Goal: Ask a question

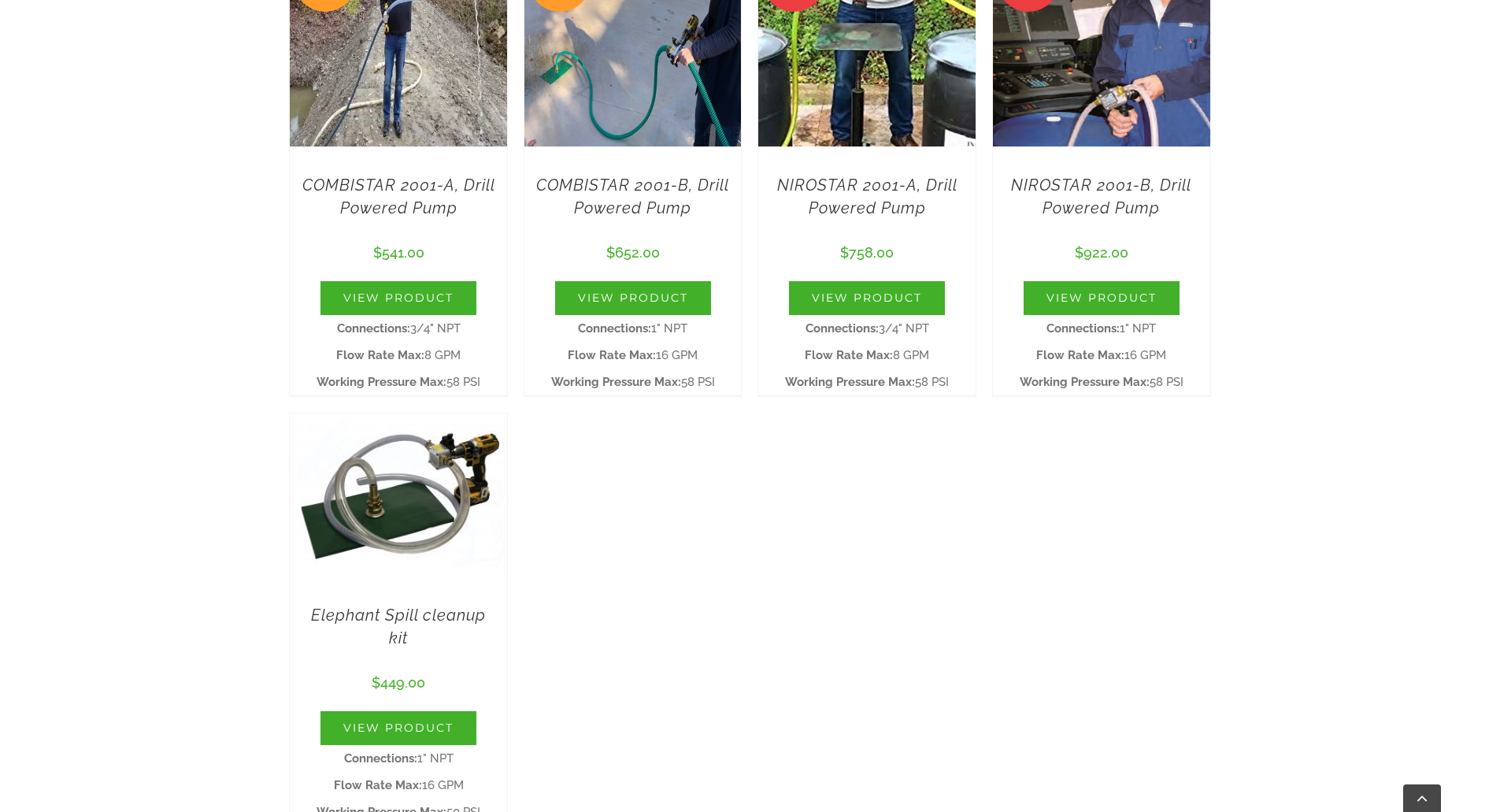
scroll to position [1259, 0]
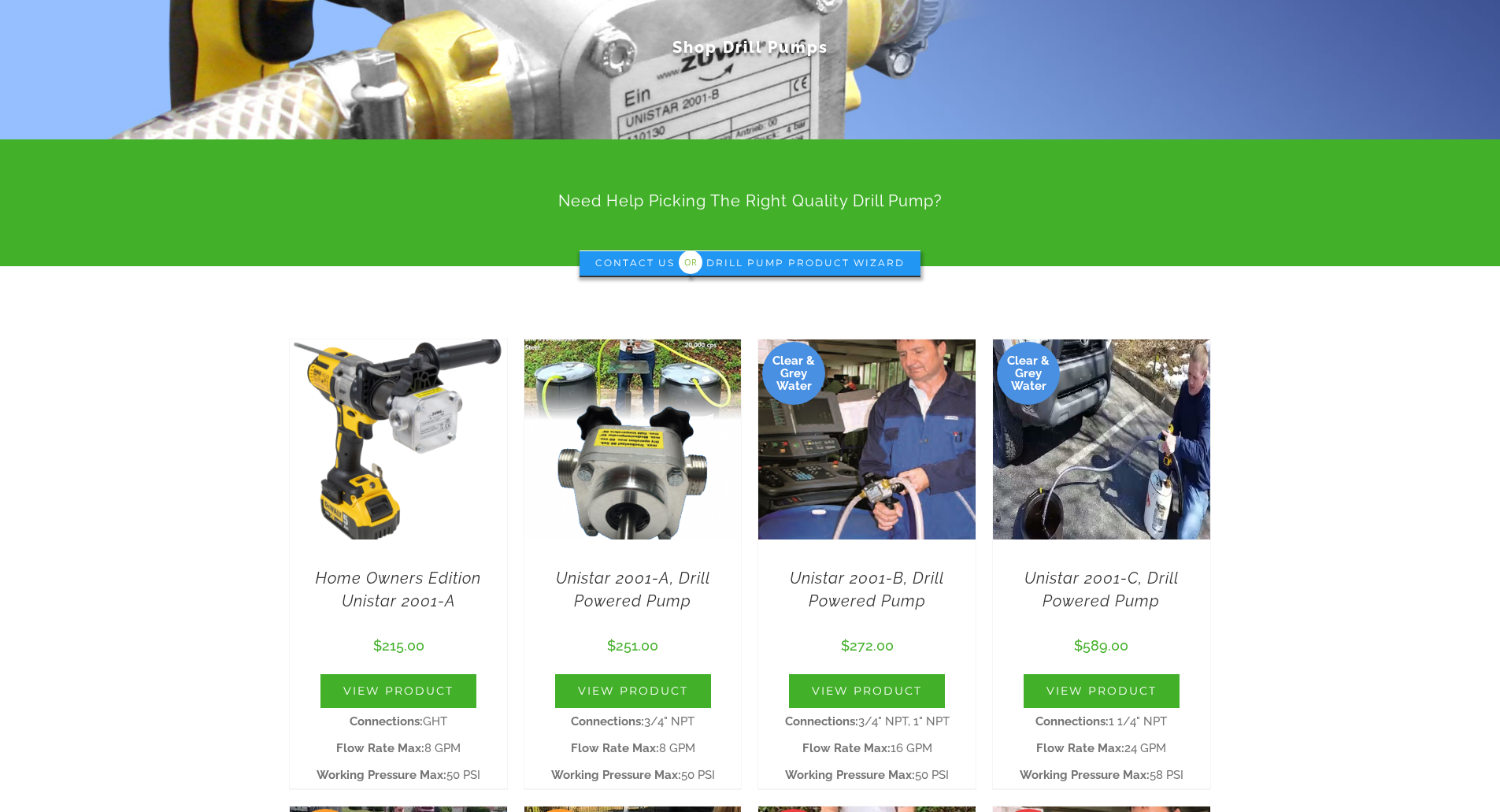
scroll to position [315, 0]
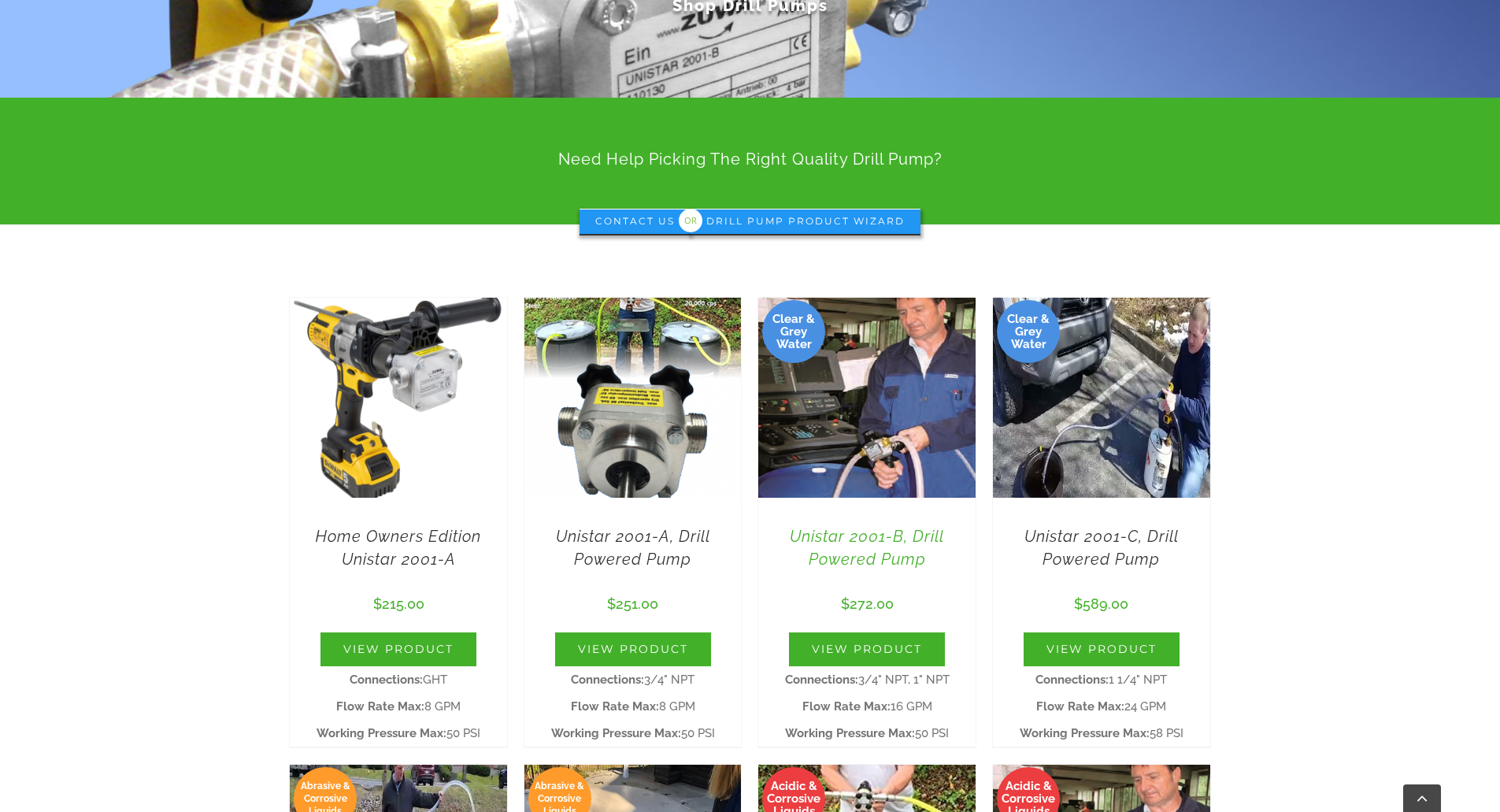
click at [846, 551] on link "Unistar 2001-B, Drill Powered Pump" at bounding box center [867, 547] width 155 height 42
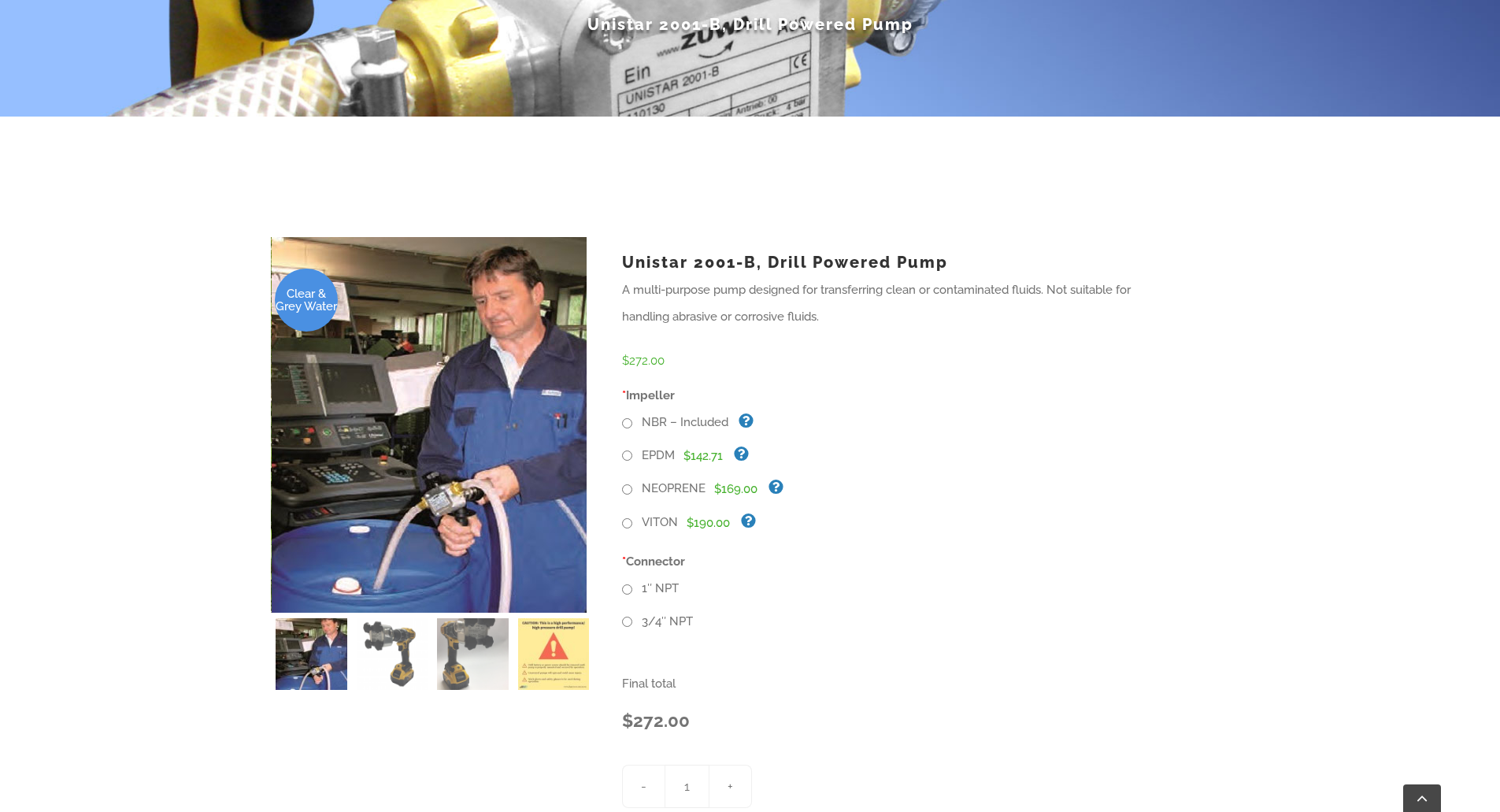
scroll to position [315, 0]
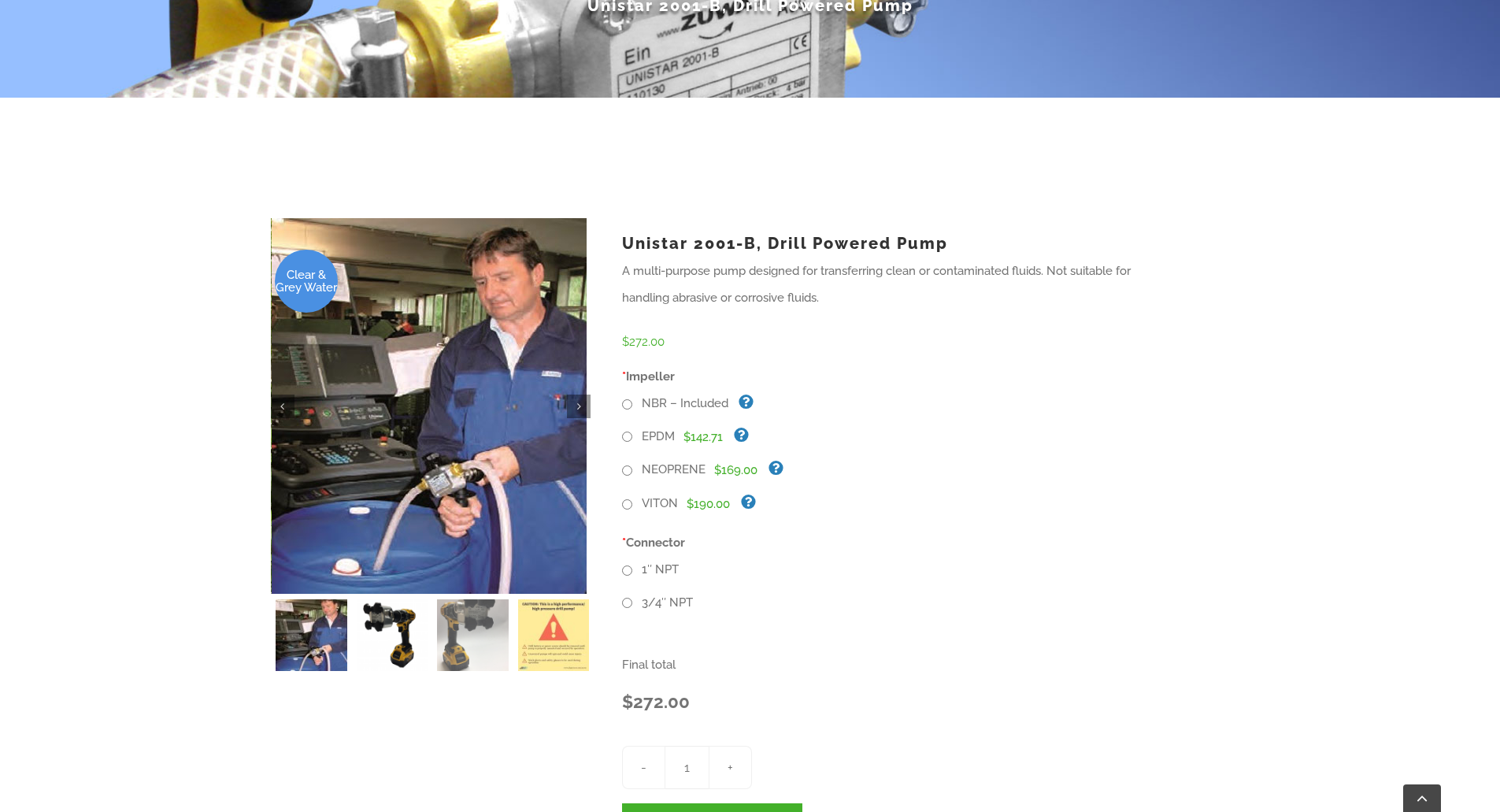
click at [398, 637] on img at bounding box center [392, 635] width 72 height 72
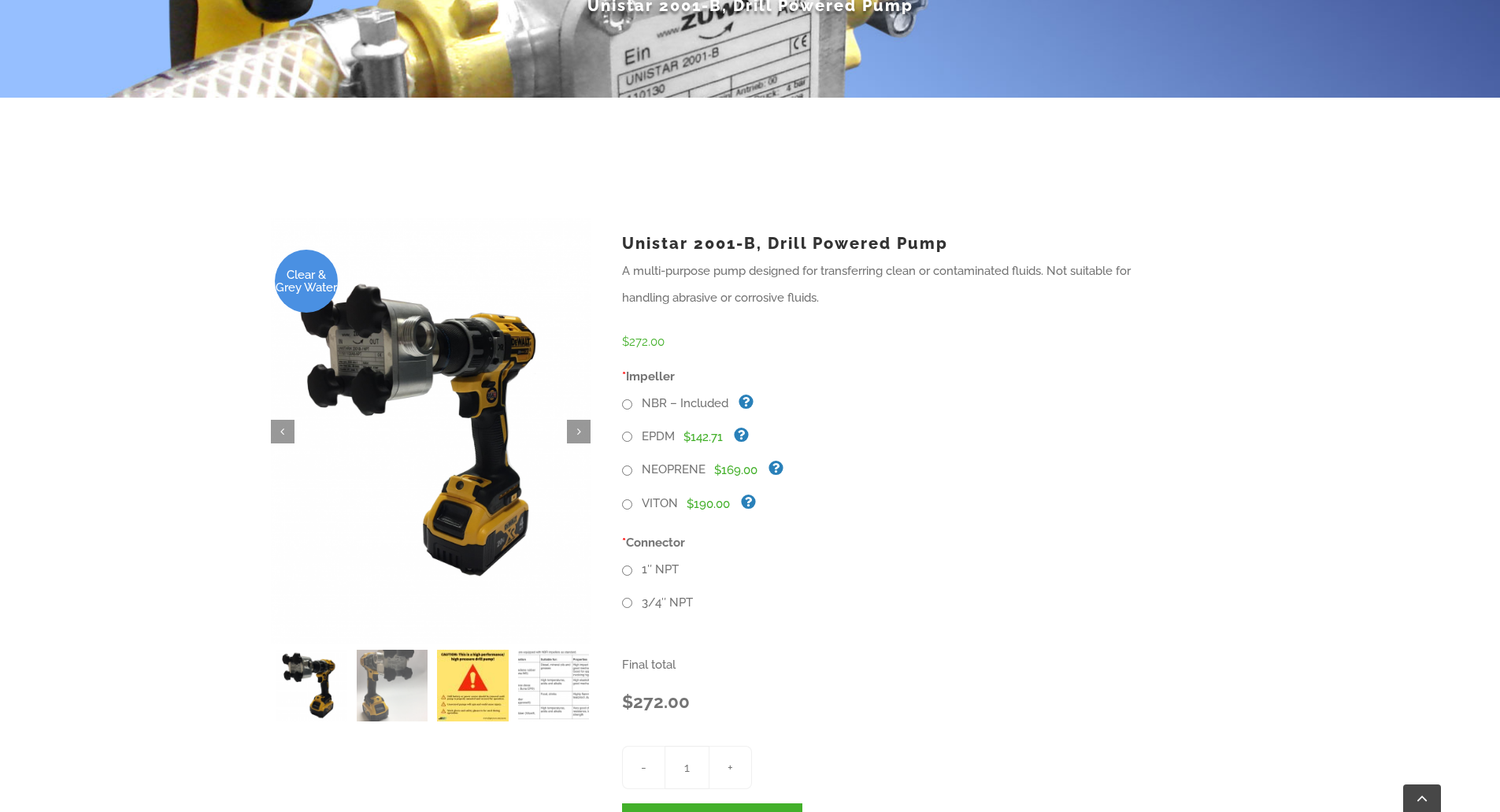
click at [459, 684] on img at bounding box center [472, 685] width 72 height 72
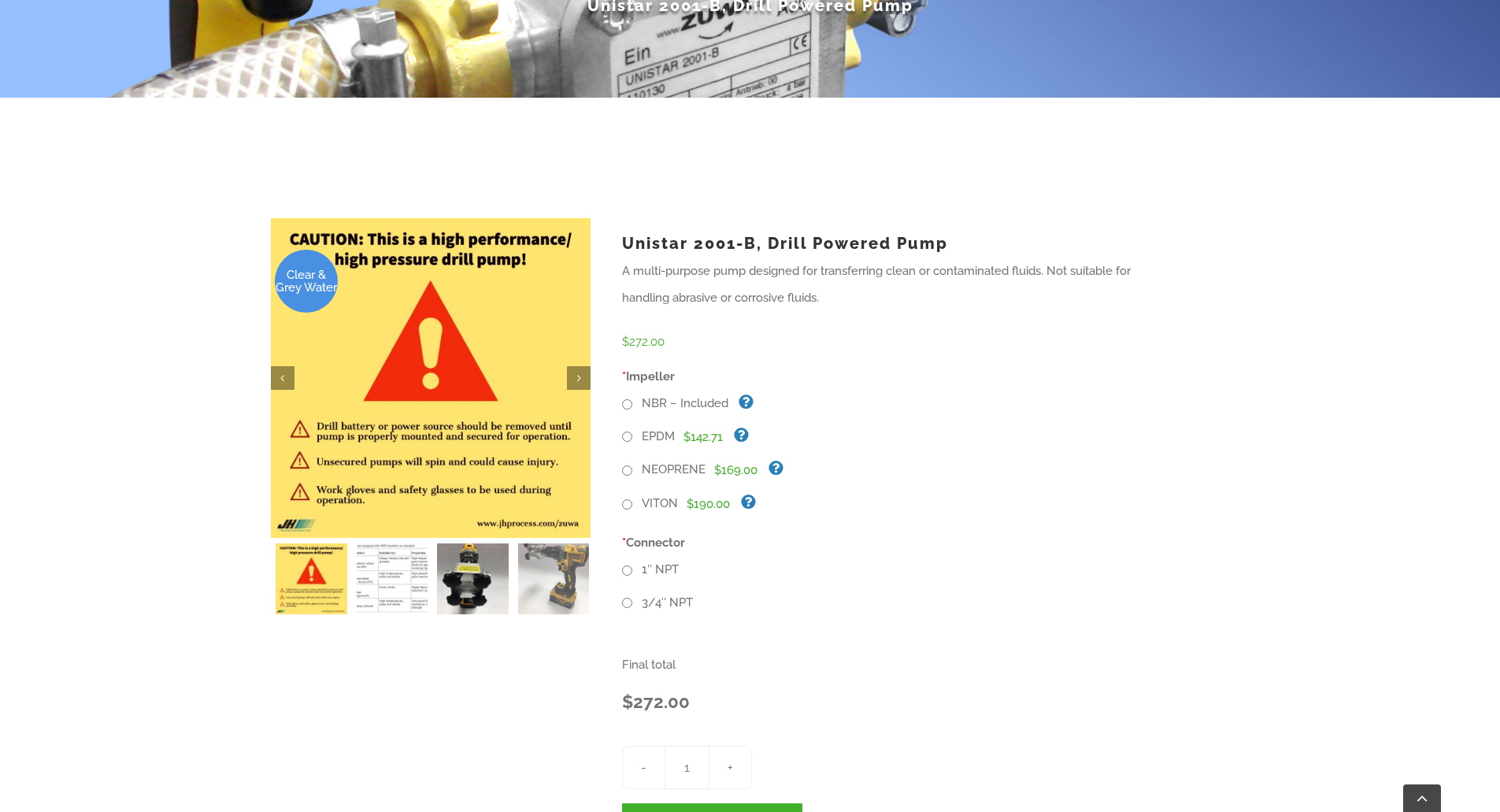
click at [482, 687] on div "Clear & Grey Water  " at bounding box center [431, 597] width 319 height 759
click at [470, 586] on img at bounding box center [472, 579] width 72 height 72
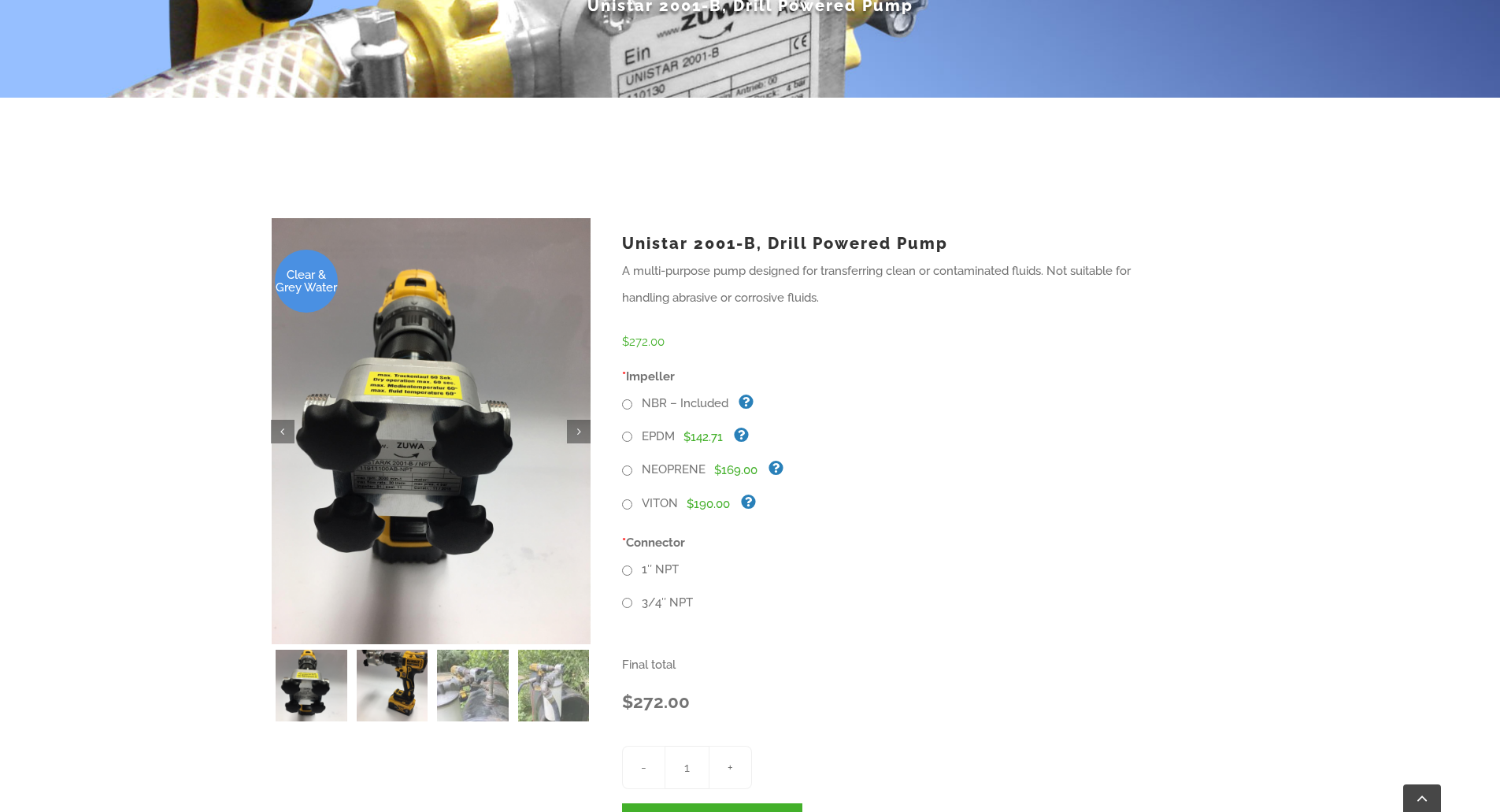
click at [403, 680] on img at bounding box center [392, 685] width 72 height 72
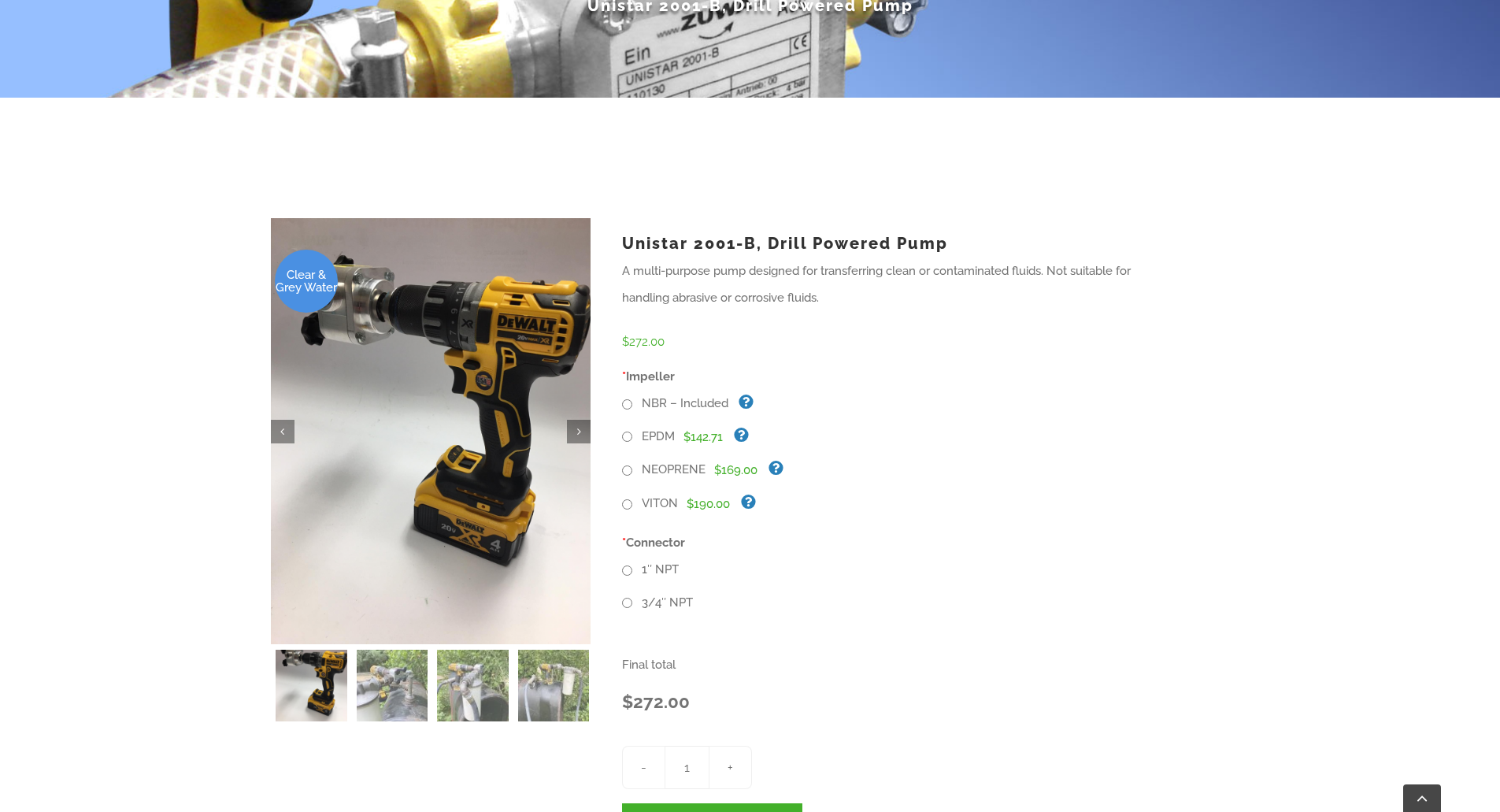
click at [403, 680] on img at bounding box center [392, 685] width 72 height 72
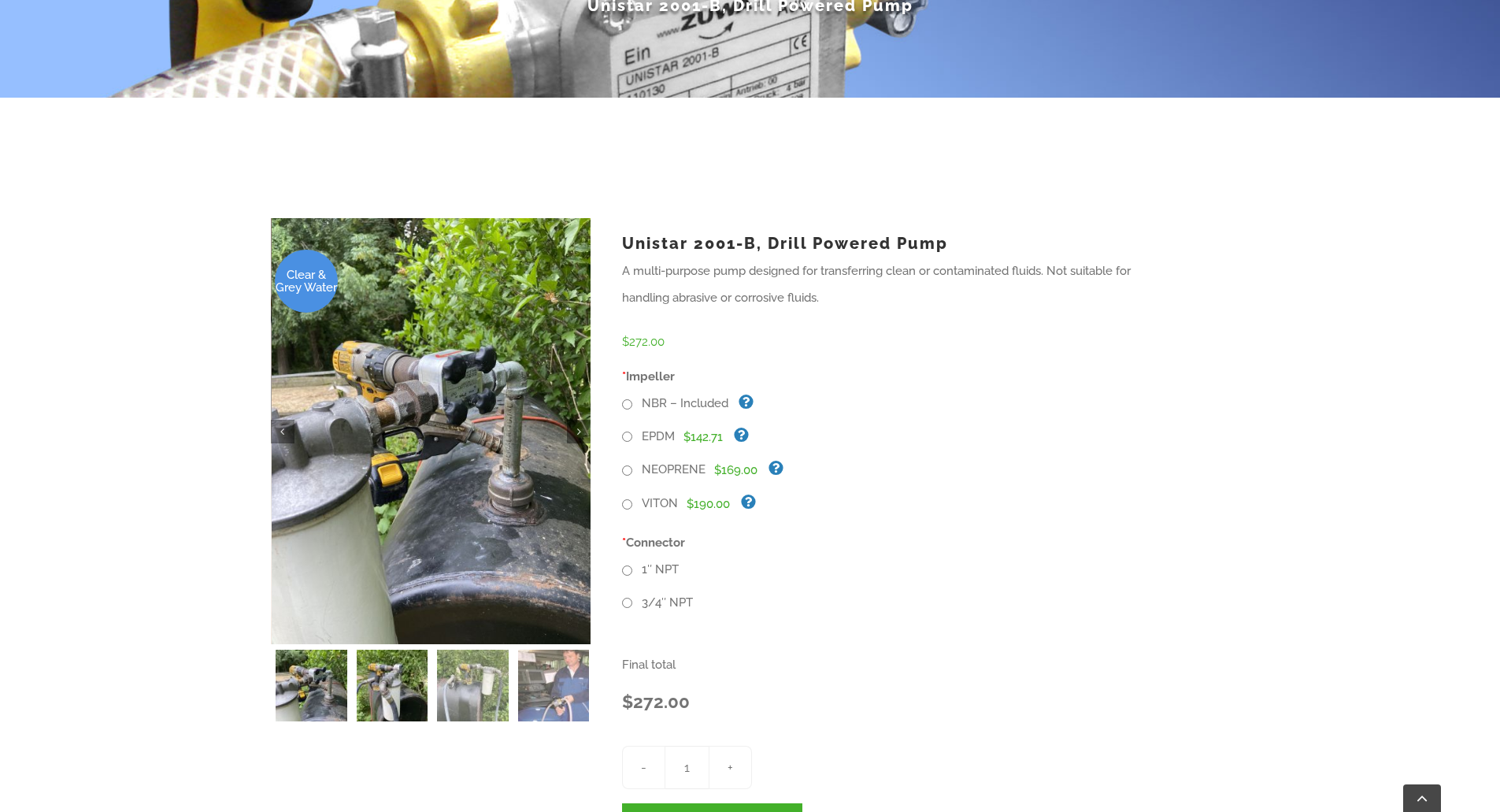
click at [405, 679] on img at bounding box center [392, 685] width 72 height 72
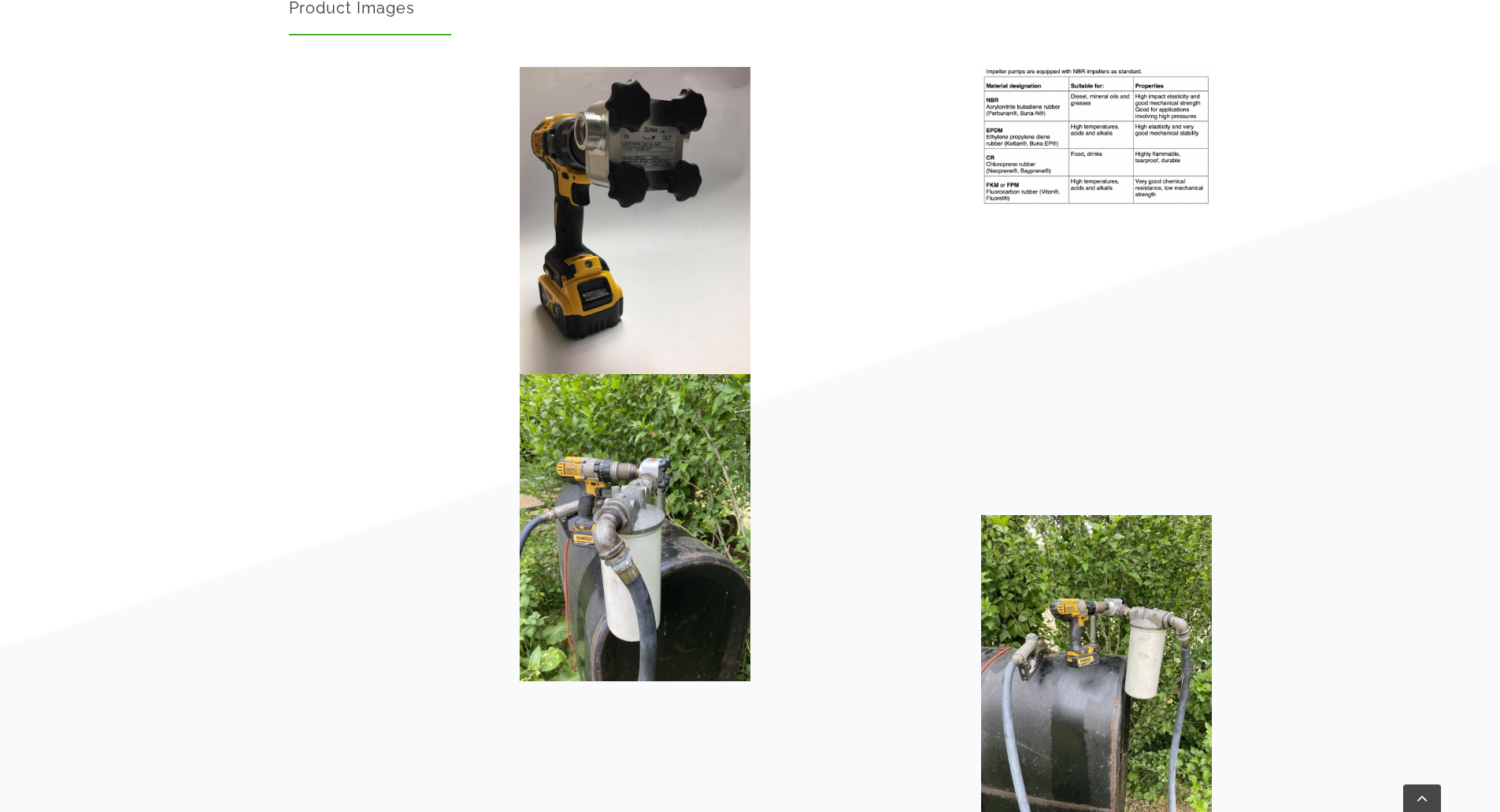
scroll to position [2913, 0]
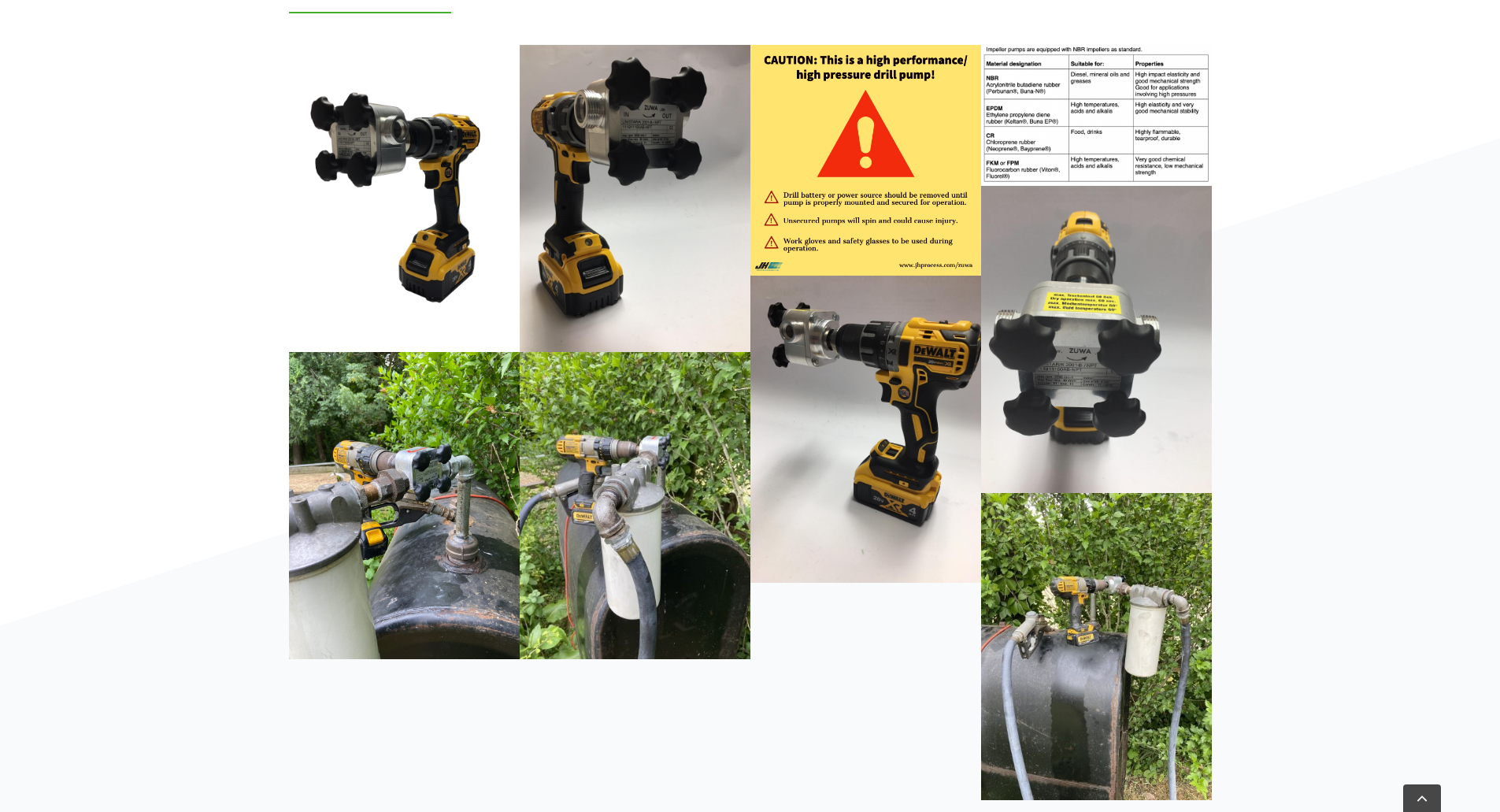
click at [1081, 304] on img "03c302_57e0b70afe014d139aba13732583cadc_mv2_d_1512_2016_s_2" at bounding box center [1097, 340] width 254 height 338
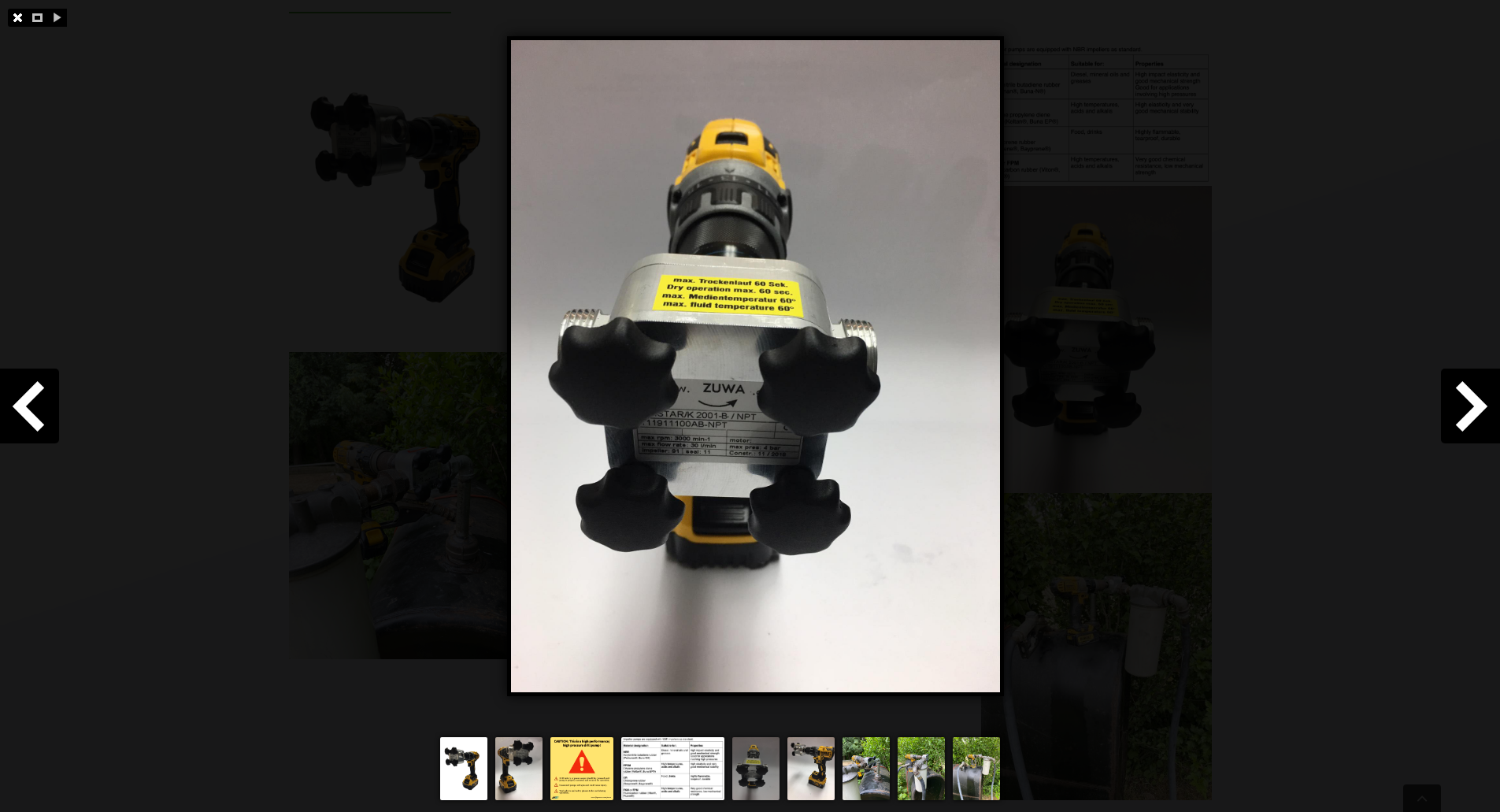
click at [17, 17] on link at bounding box center [18, 18] width 20 height 18
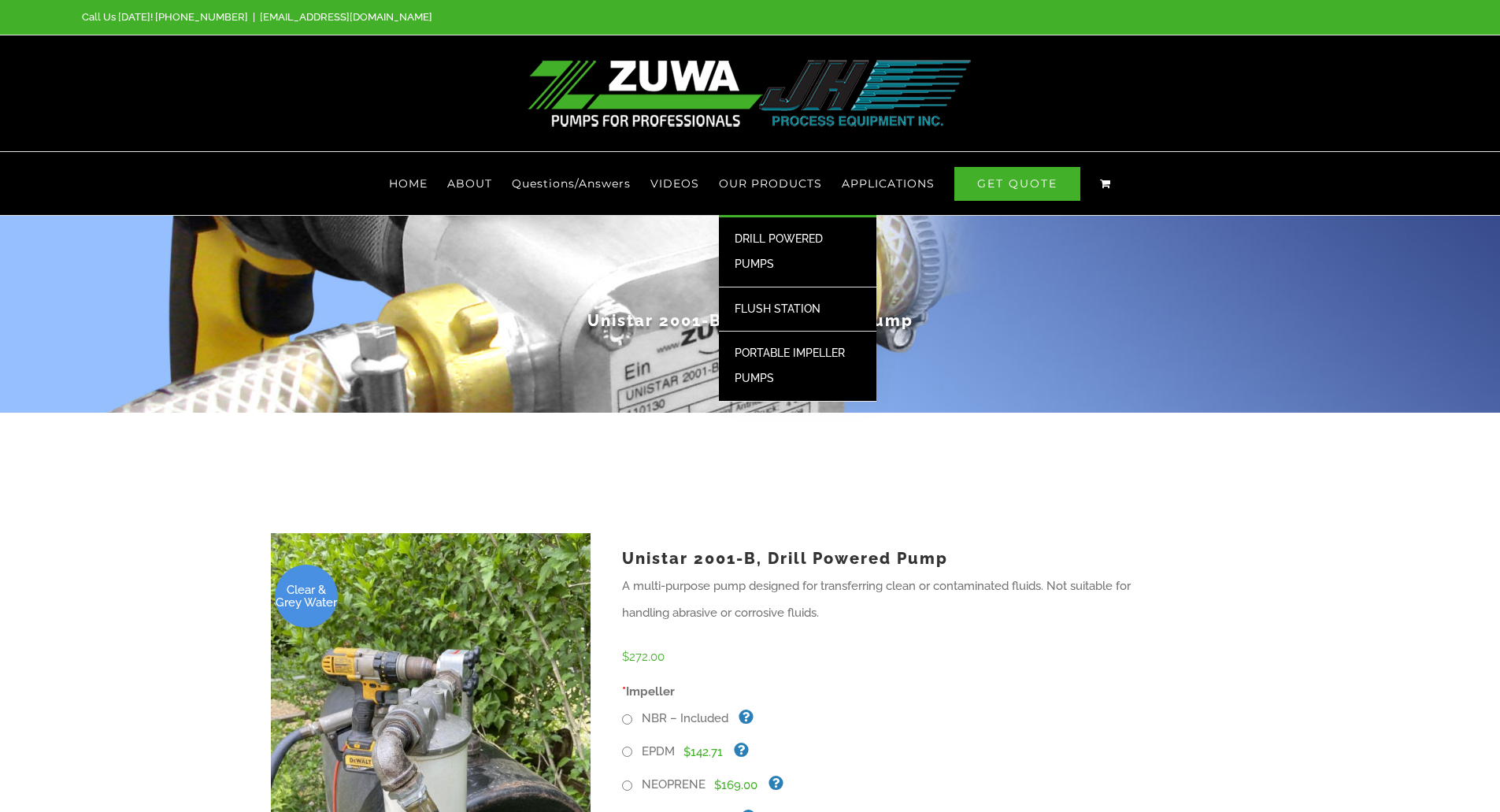
click at [775, 240] on span "DRILL POWERED PUMPS" at bounding box center [778, 251] width 88 height 37
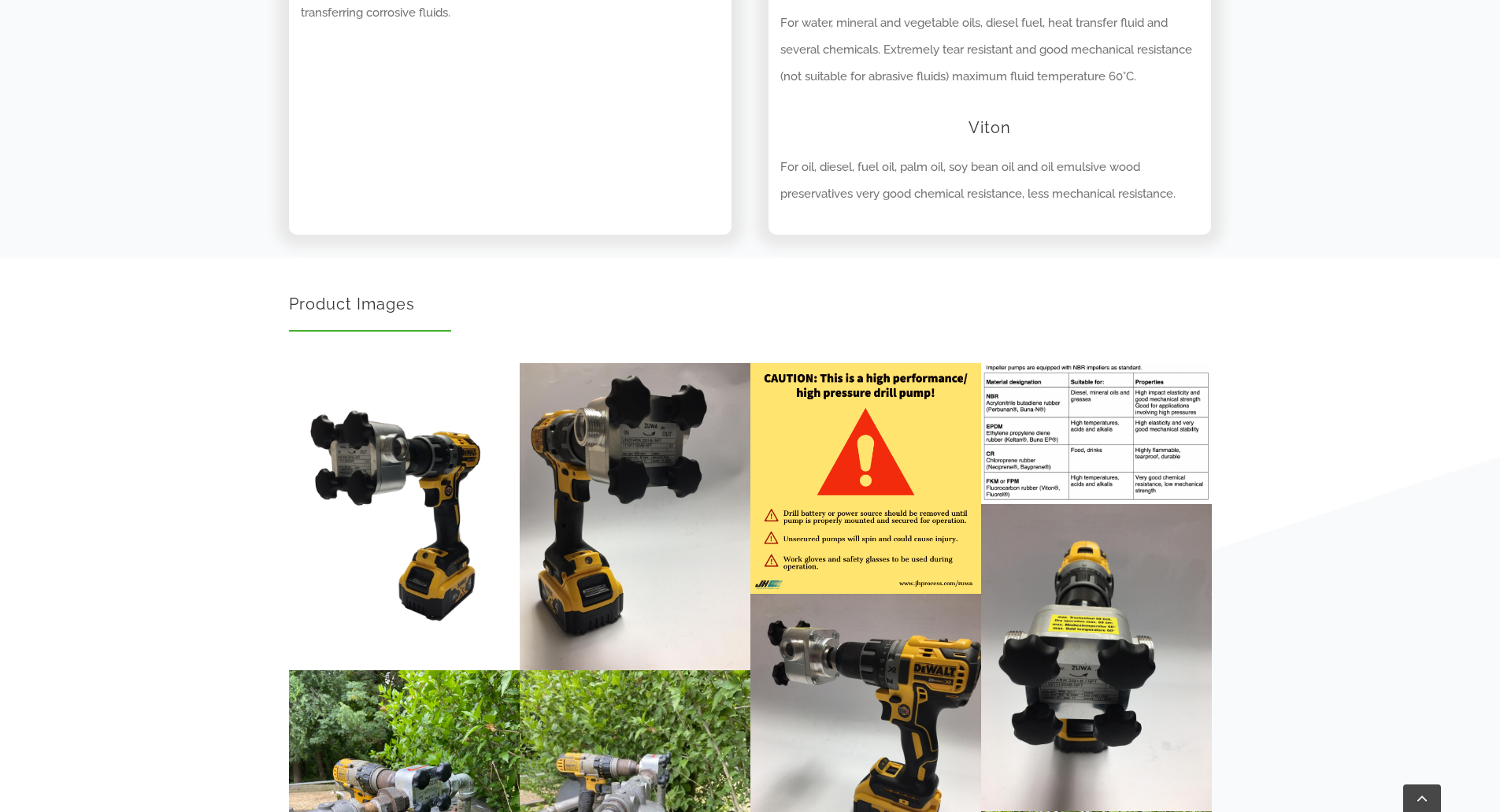
scroll to position [2598, 0]
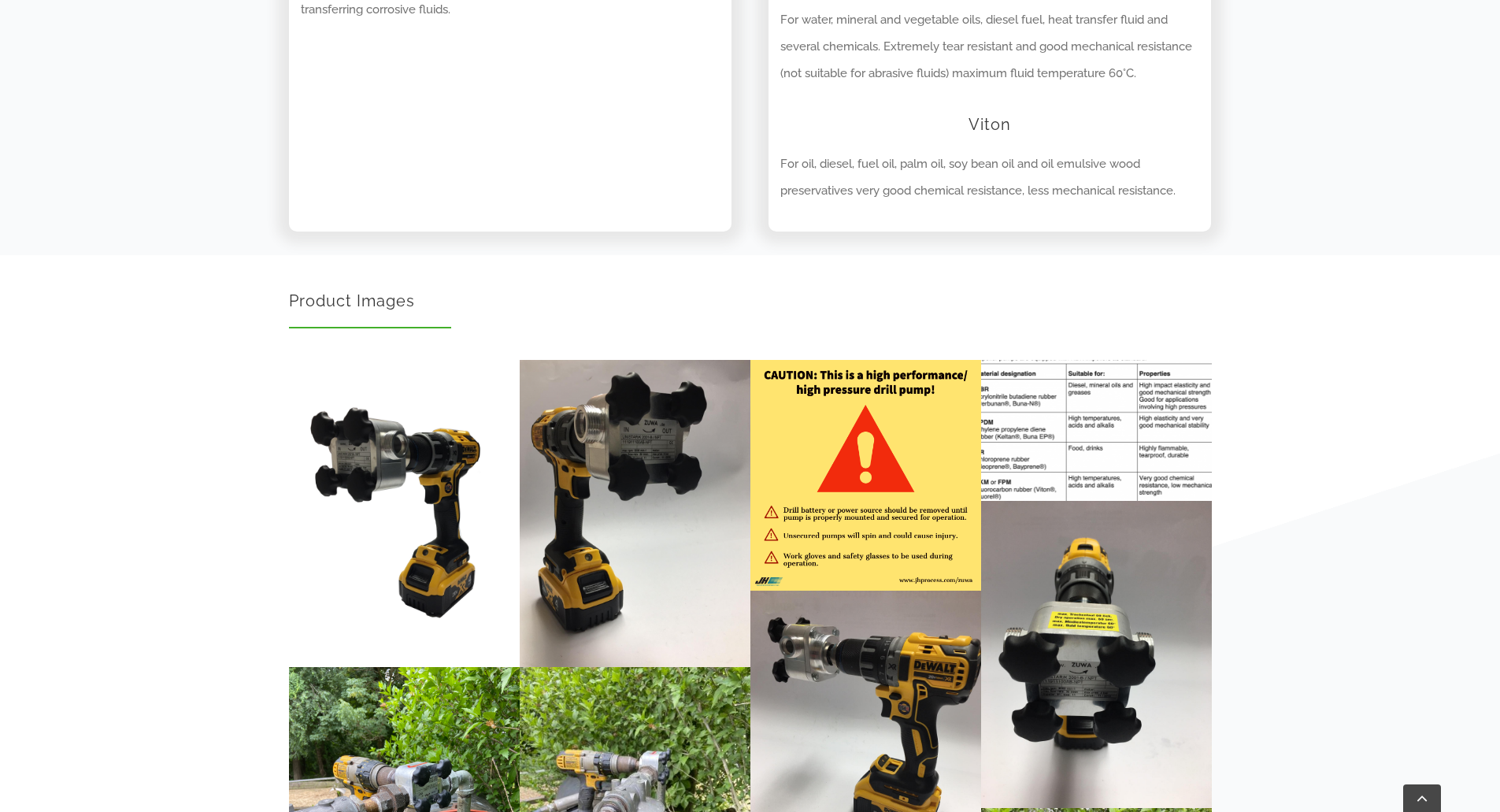
click at [1098, 412] on img "03c302_a7feae04218a4fe5aa30e4f55fb8ad4e_mv2" at bounding box center [1097, 430] width 254 height 155
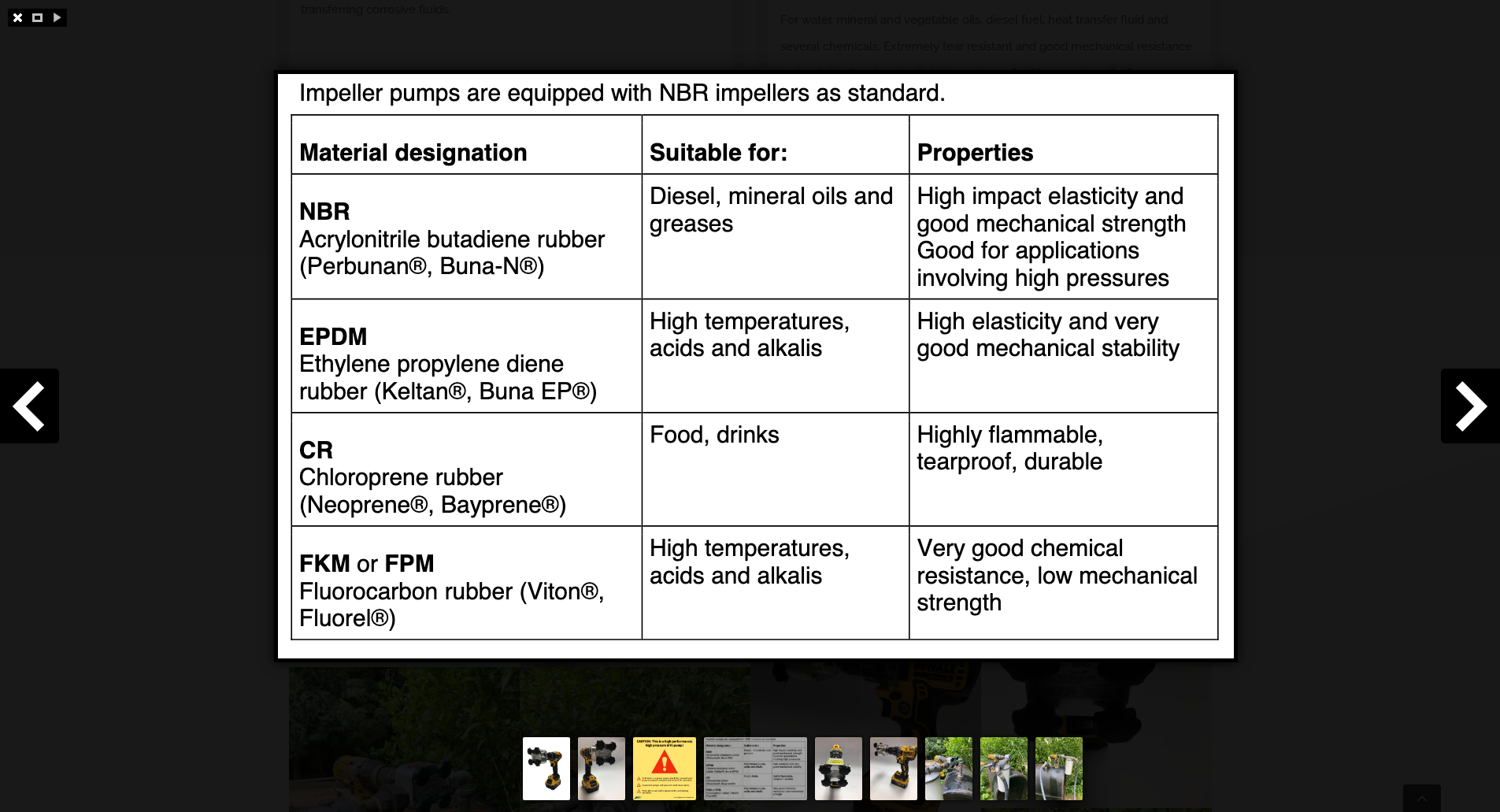
click at [22, 21] on link at bounding box center [18, 18] width 20 height 18
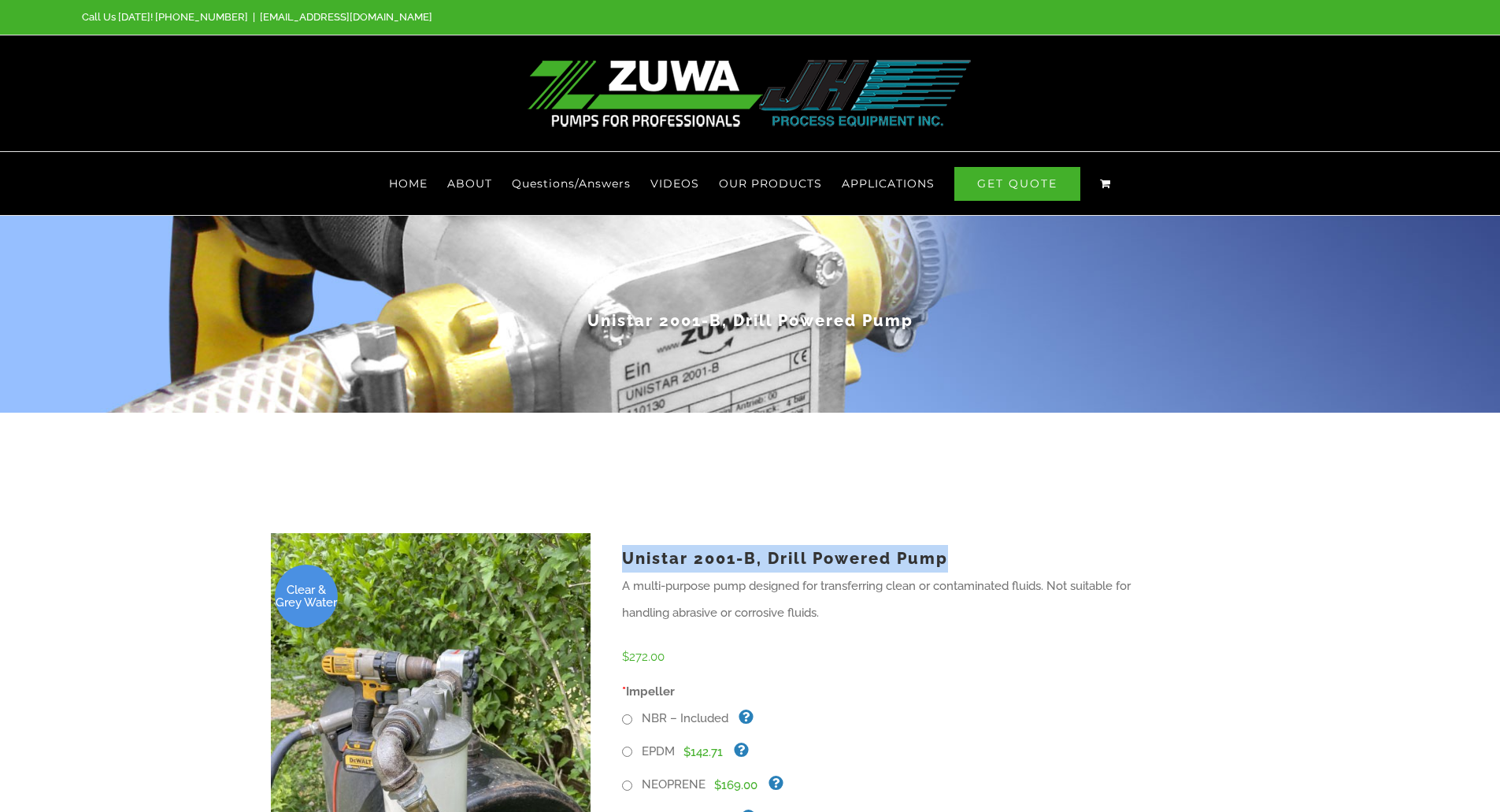
drag, startPoint x: 626, startPoint y: 555, endPoint x: 1005, endPoint y: 564, distance: 379.1
click at [1005, 564] on h1 "Unistar 2001-B, Drill Powered Pump" at bounding box center [900, 559] width 557 height 28
copy h1 "Unistar 2001-B, Drill Powered Pump"
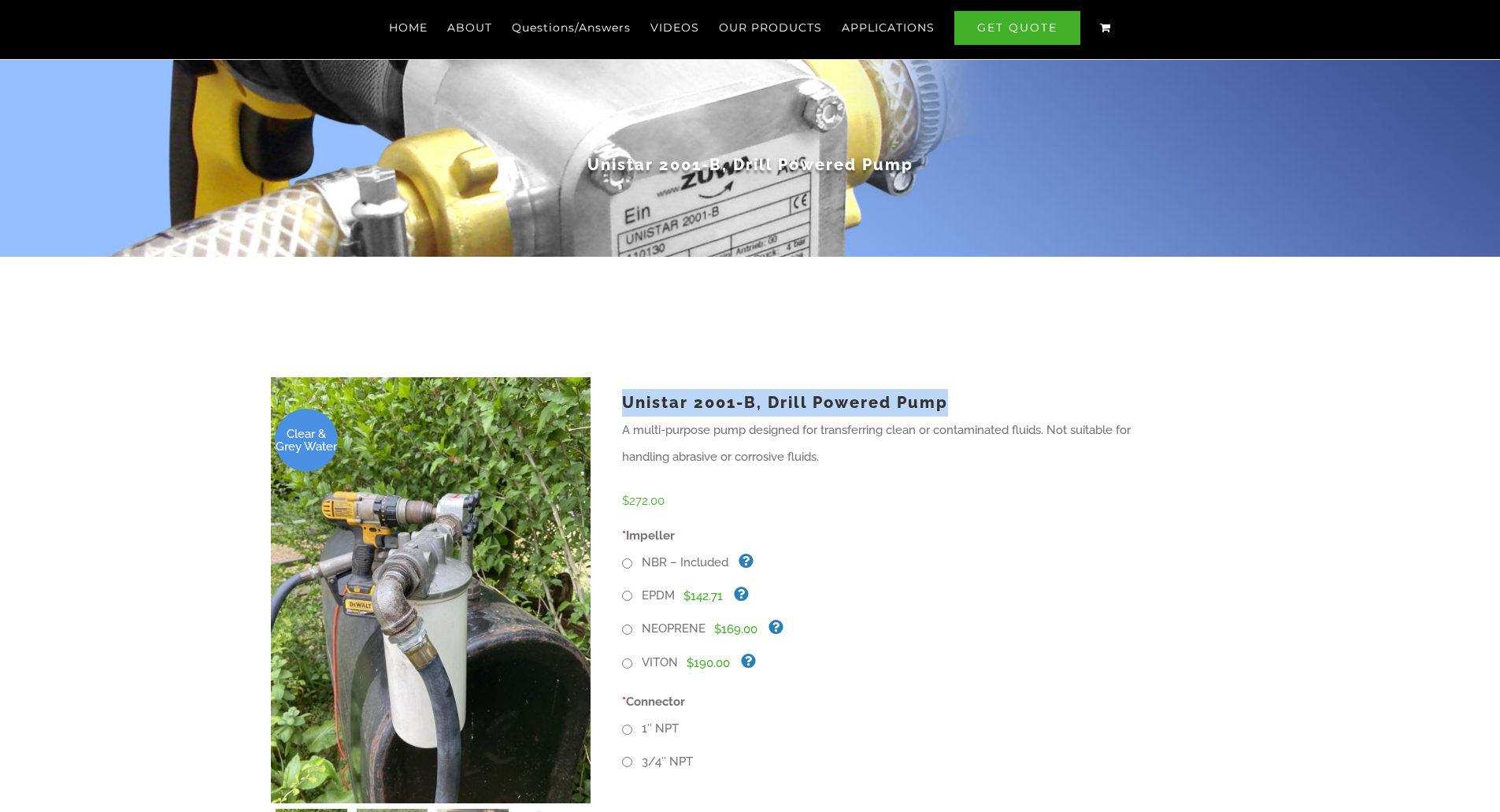
scroll to position [157, 0]
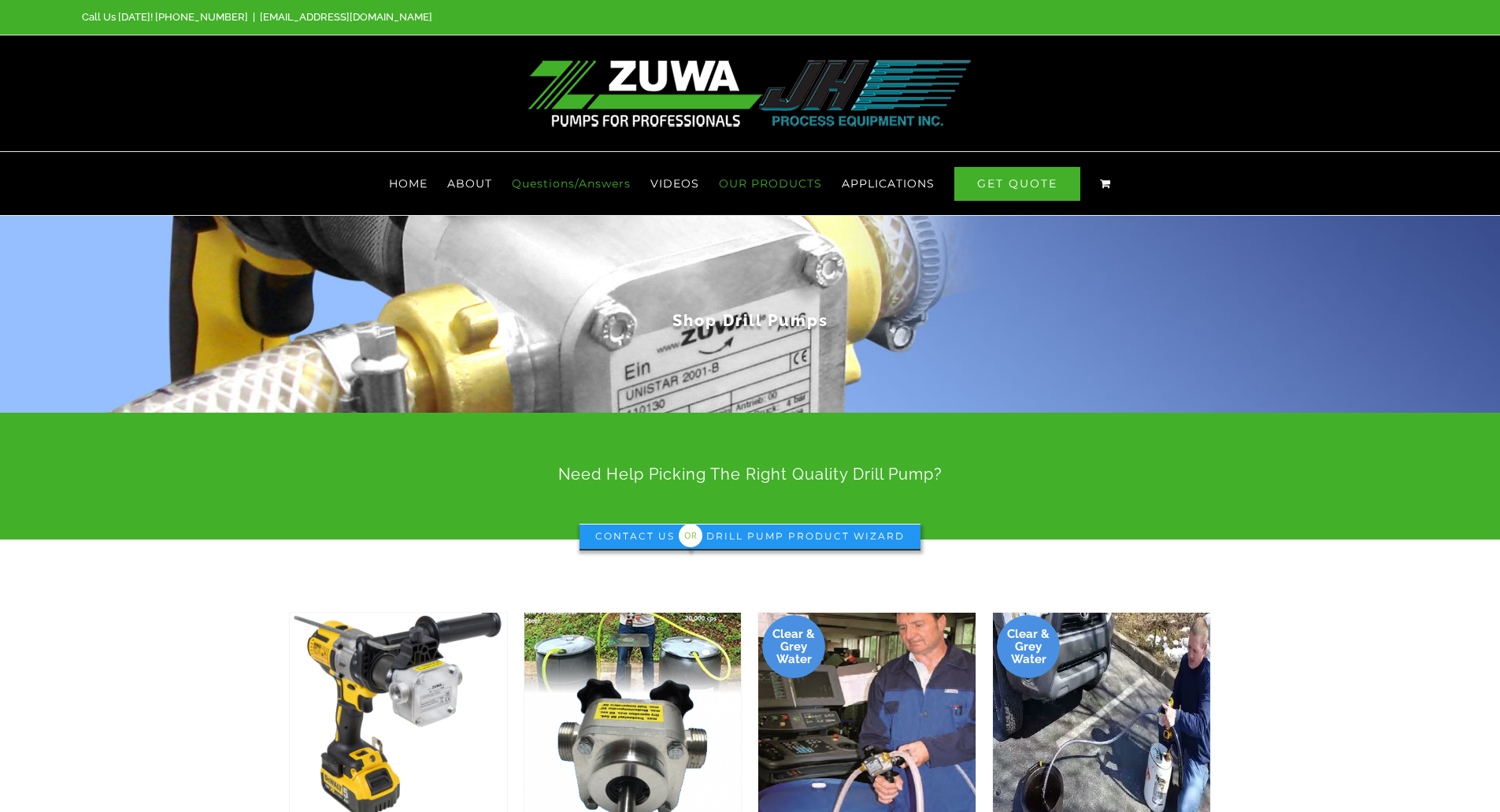
click at [597, 189] on span "Questions/Answers" at bounding box center [571, 183] width 119 height 11
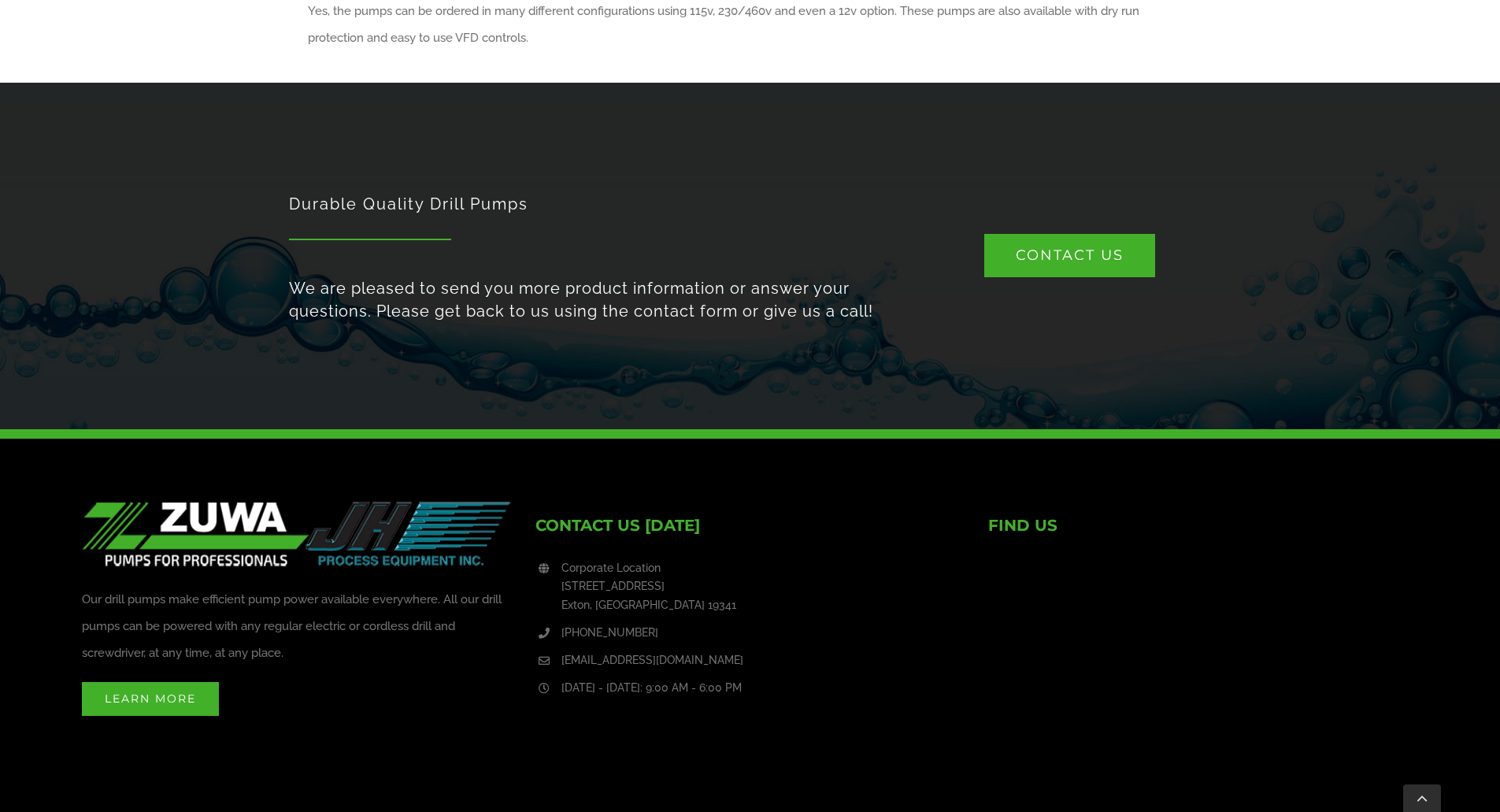
scroll to position [1642, 0]
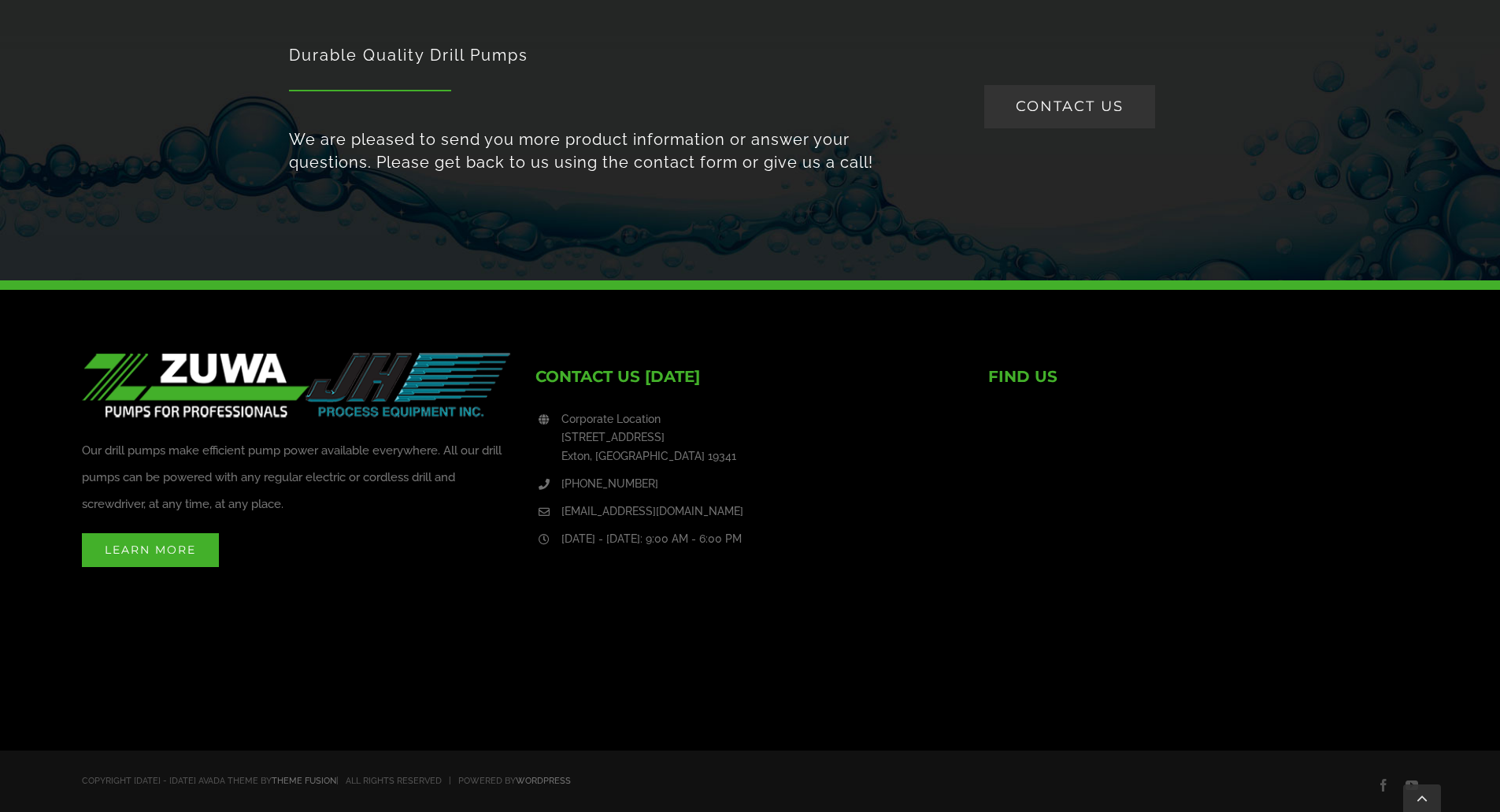
click at [1061, 109] on span "CONTACT US" at bounding box center [1069, 106] width 108 height 17
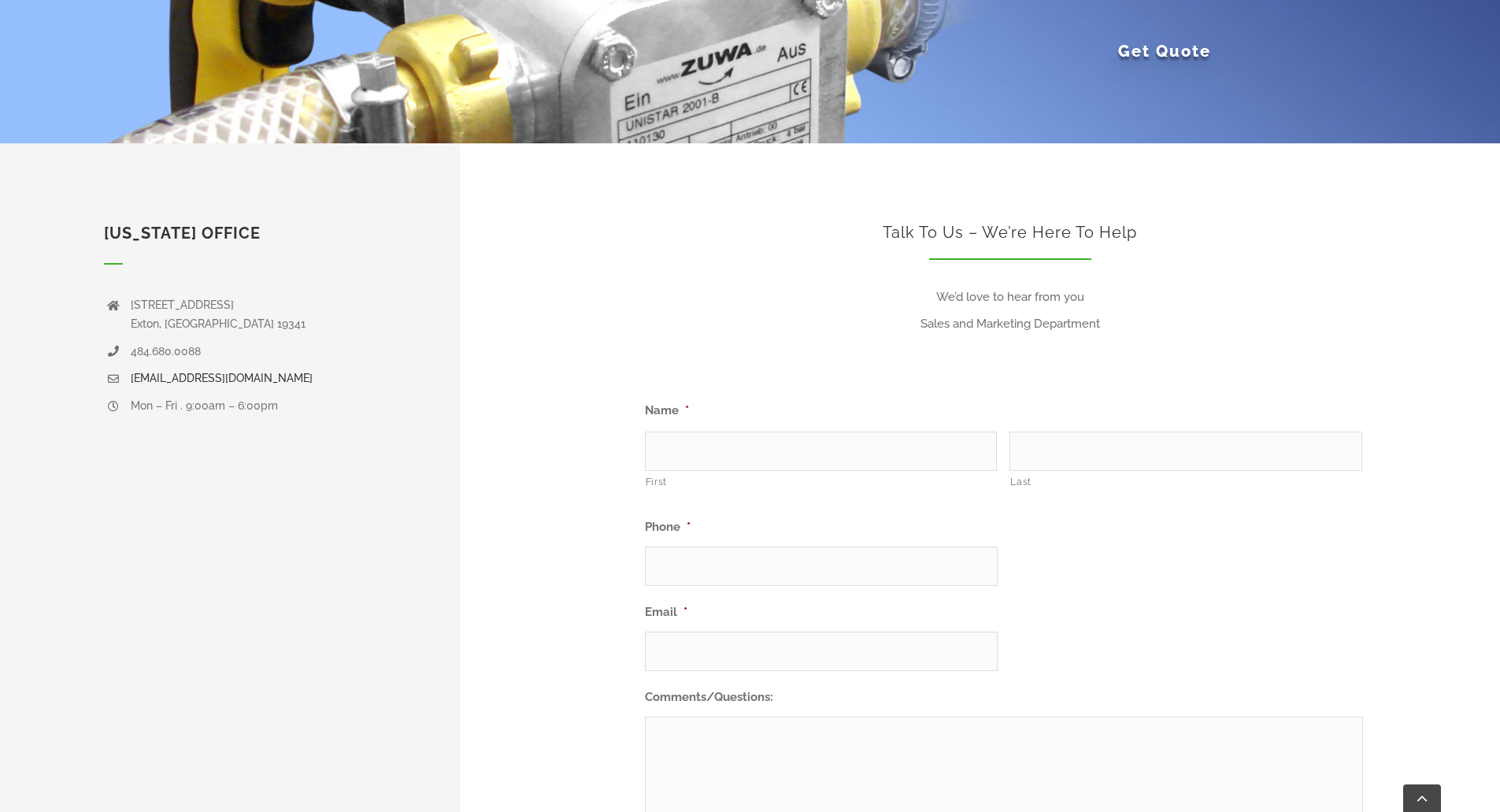
scroll to position [472, 0]
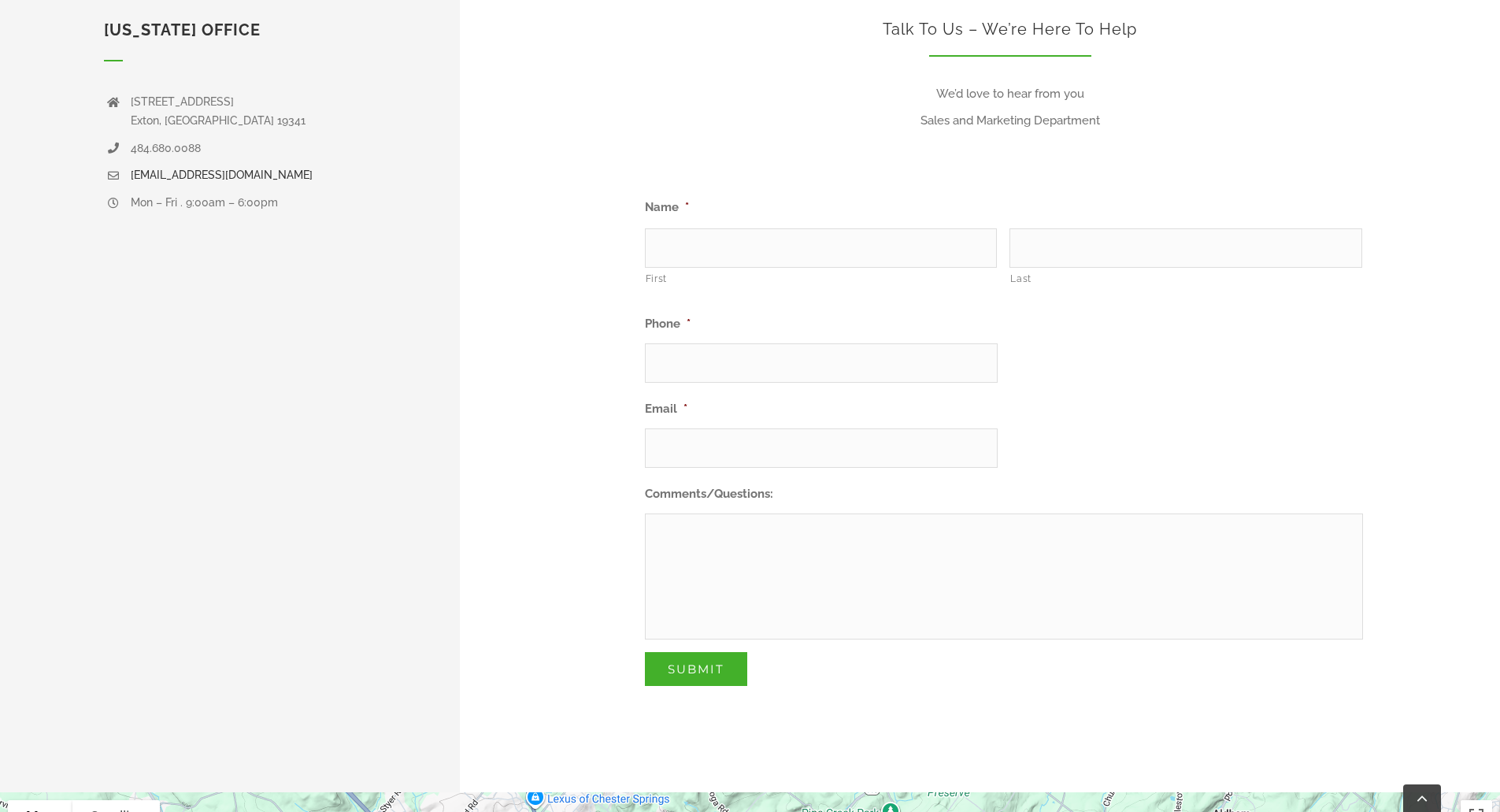
click at [761, 247] on input "First" at bounding box center [821, 248] width 352 height 39
type input "Mathew"
drag, startPoint x: 1050, startPoint y: 276, endPoint x: 1056, endPoint y: 257, distance: 19.9
click at [1052, 269] on label "Last" at bounding box center [1186, 279] width 351 height 22
click at [1052, 268] on input "Last" at bounding box center [1186, 248] width 352 height 39
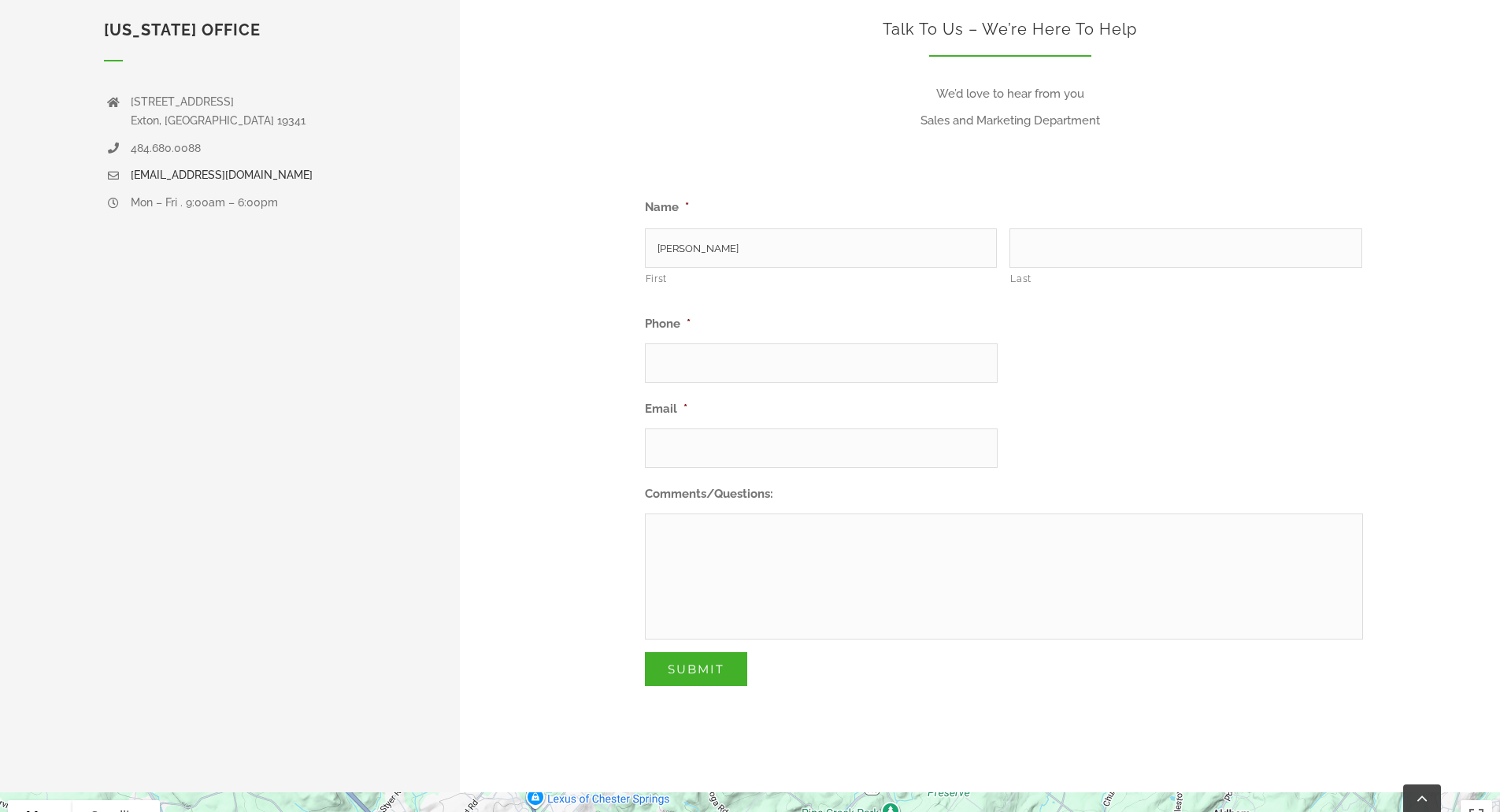
click at [1056, 255] on input "Last" at bounding box center [1186, 248] width 352 height 39
type input "Schimmenti"
click at [810, 346] on input "(___) ___-____" at bounding box center [821, 363] width 353 height 39
type input "(914) ___-____"
paste input "914) 378-2544"
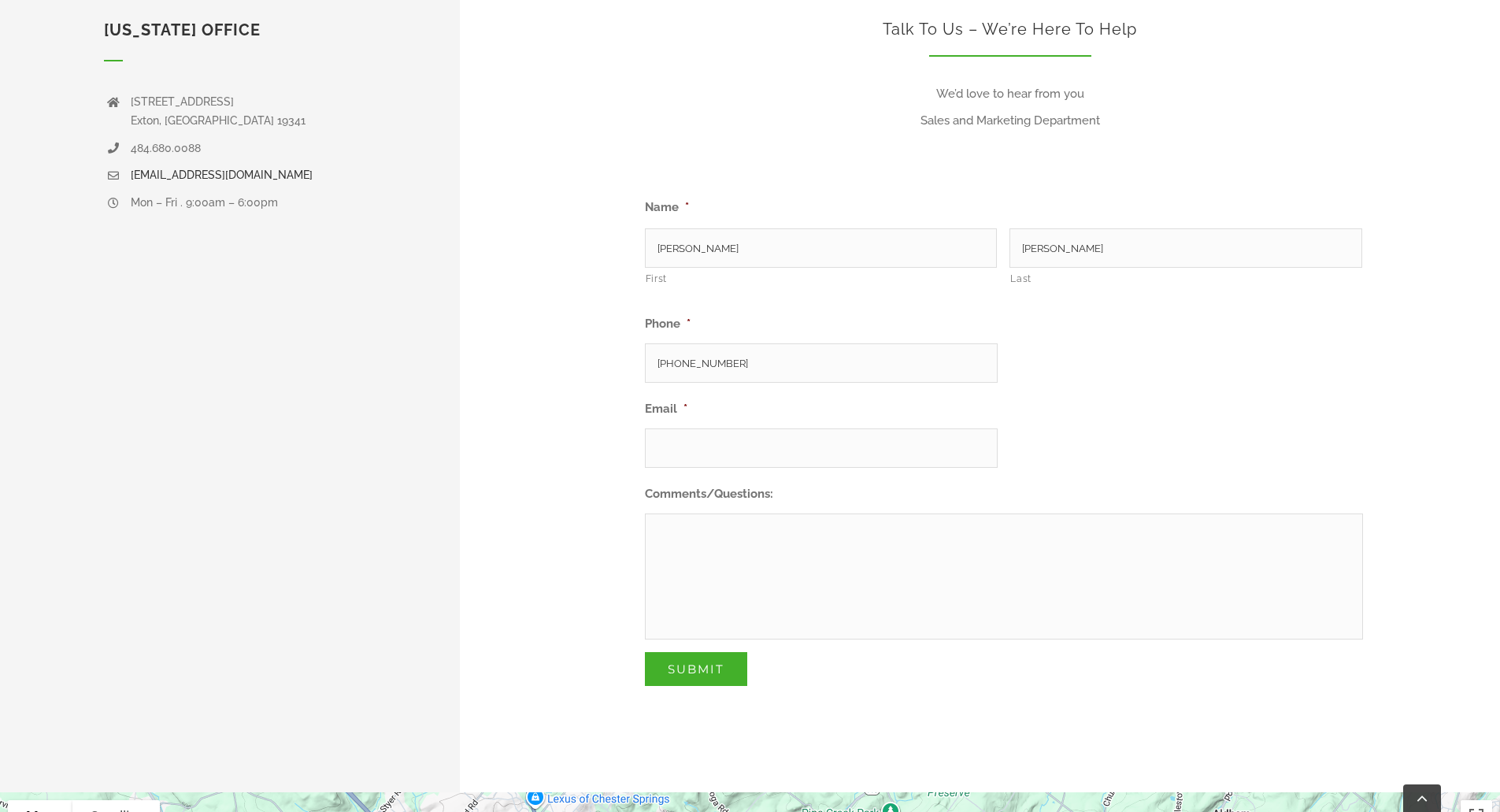
type input "(914) 378-2544"
click at [703, 438] on input "Email *" at bounding box center [821, 448] width 353 height 39
type input "matt.schimmenti@consumer.org"
paste textarea "Unistar 2001-B, Drill Powered Pump"
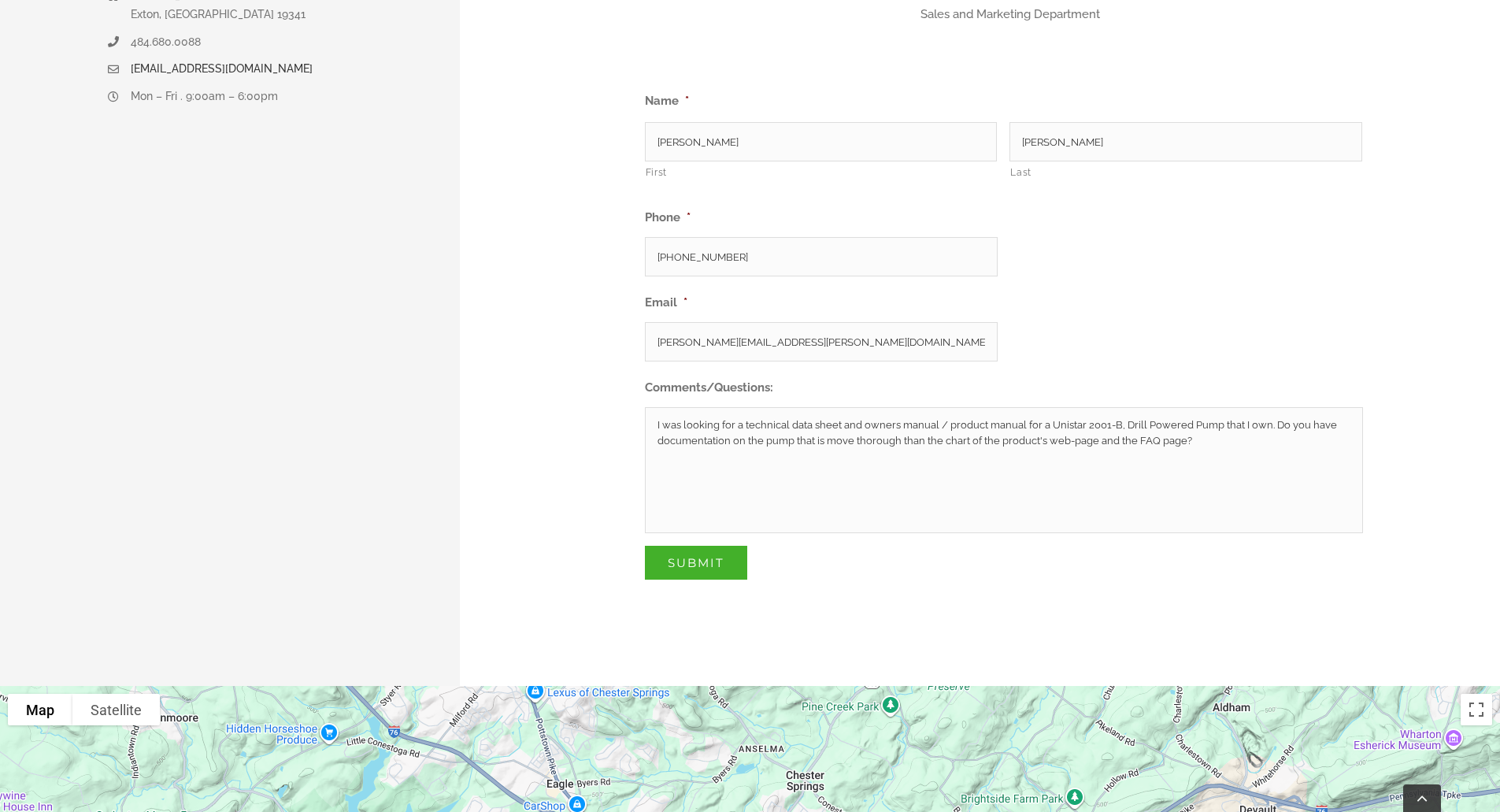
scroll to position [551, 0]
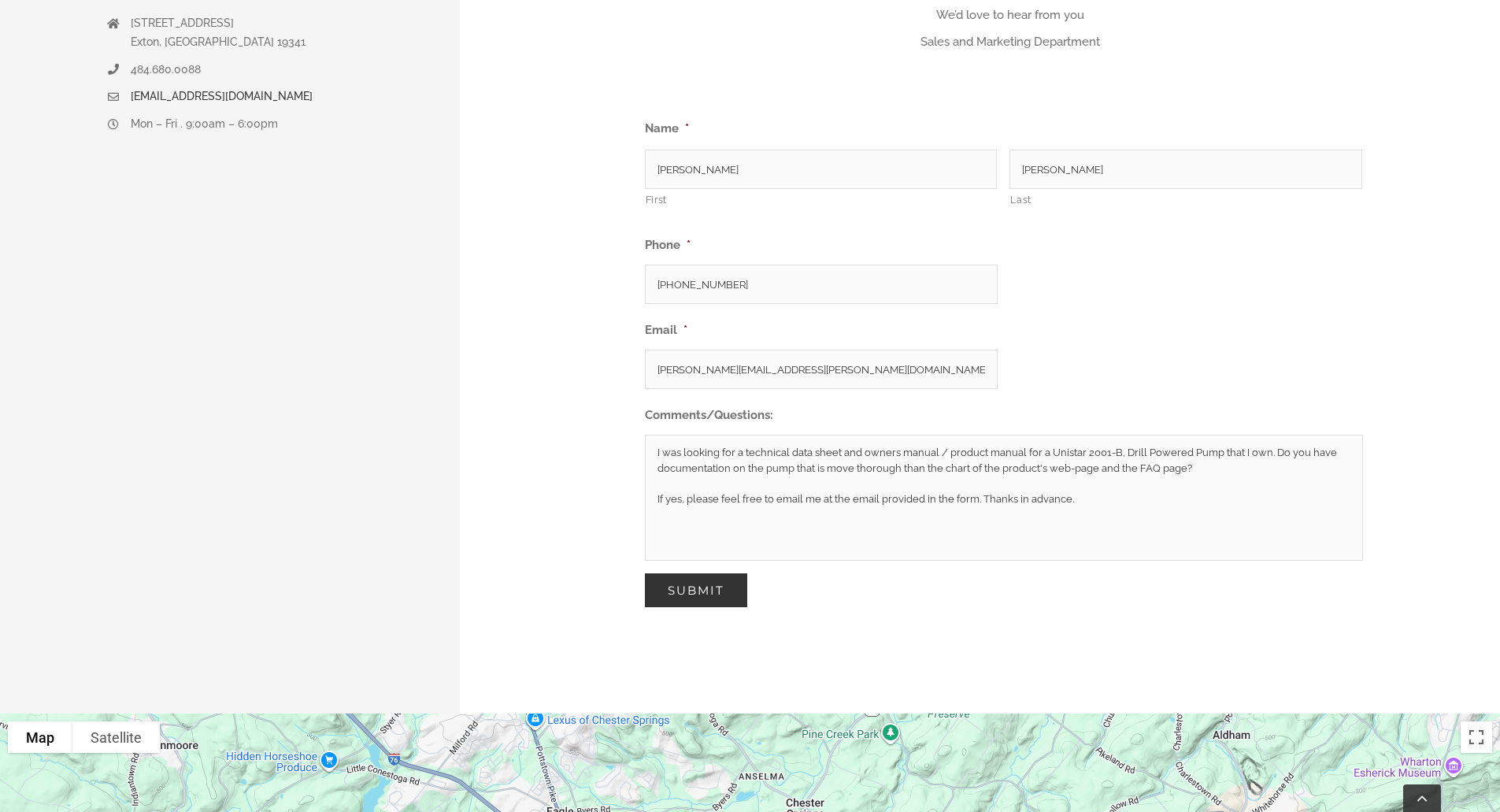
type textarea "I was looking for a technical data sheet and owners manual / product manual for…"
click at [718, 592] on input "Submit" at bounding box center [696, 590] width 102 height 34
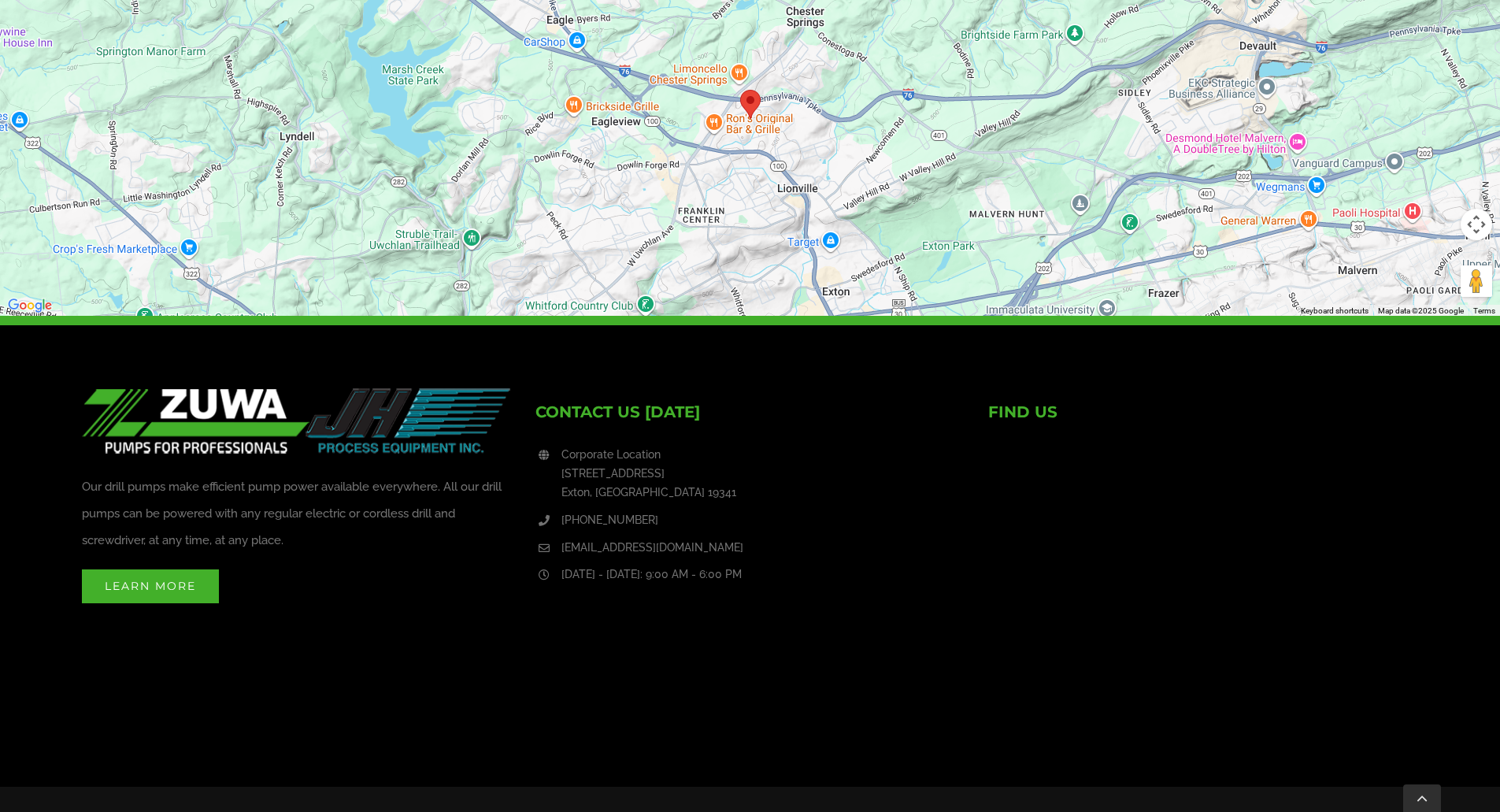
scroll to position [866, 0]
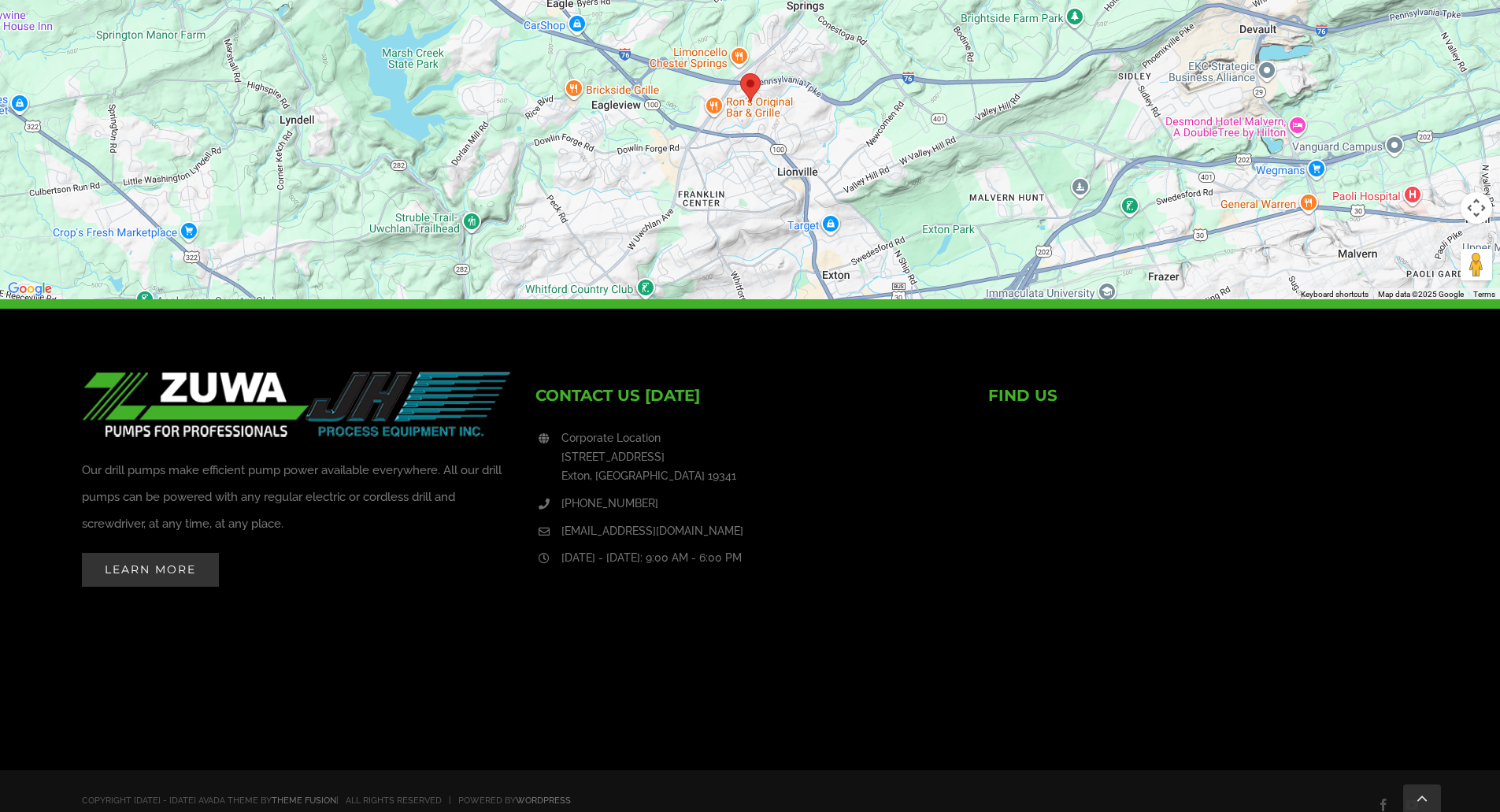
click at [181, 564] on span "Learn More" at bounding box center [150, 569] width 92 height 14
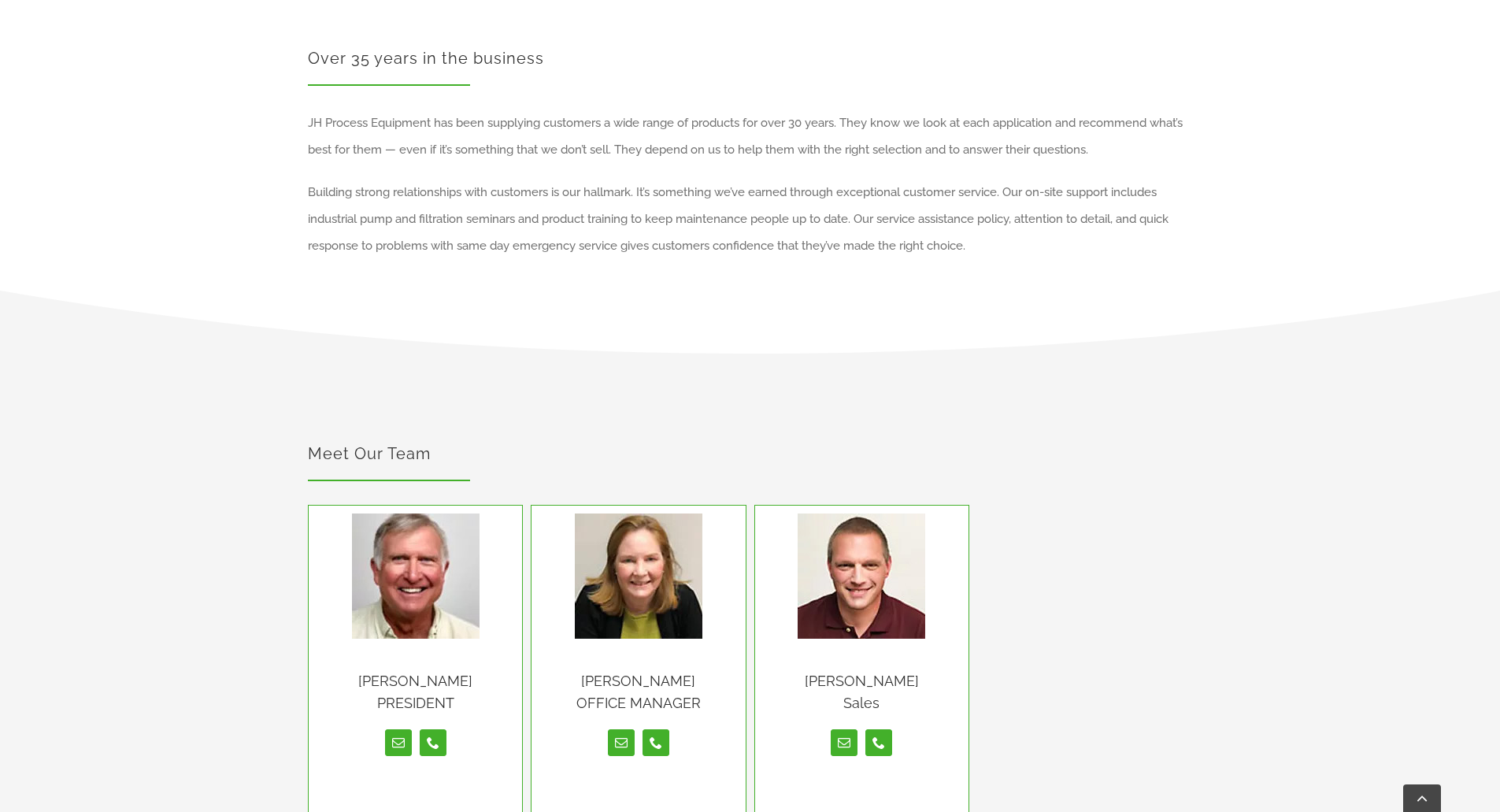
scroll to position [787, 0]
